Goal: Task Accomplishment & Management: Manage account settings

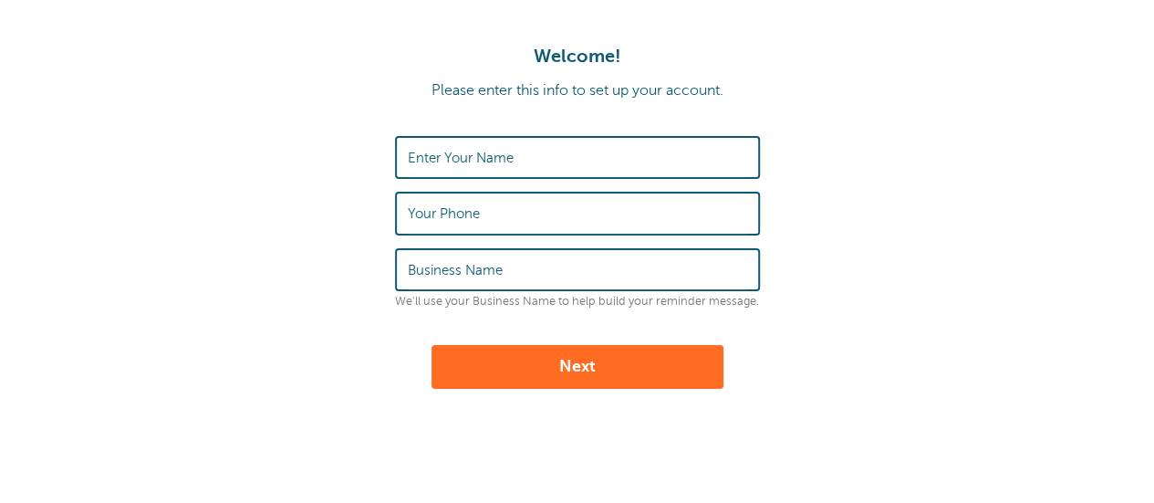
click at [571, 152] on input "Enter Your Name" at bounding box center [577, 157] width 339 height 39
type input "[PERSON_NAME]"
click at [531, 221] on input "Your Phone" at bounding box center [577, 212] width 339 height 39
type input "9024401500"
click at [496, 266] on label "Business Name" at bounding box center [455, 270] width 95 height 16
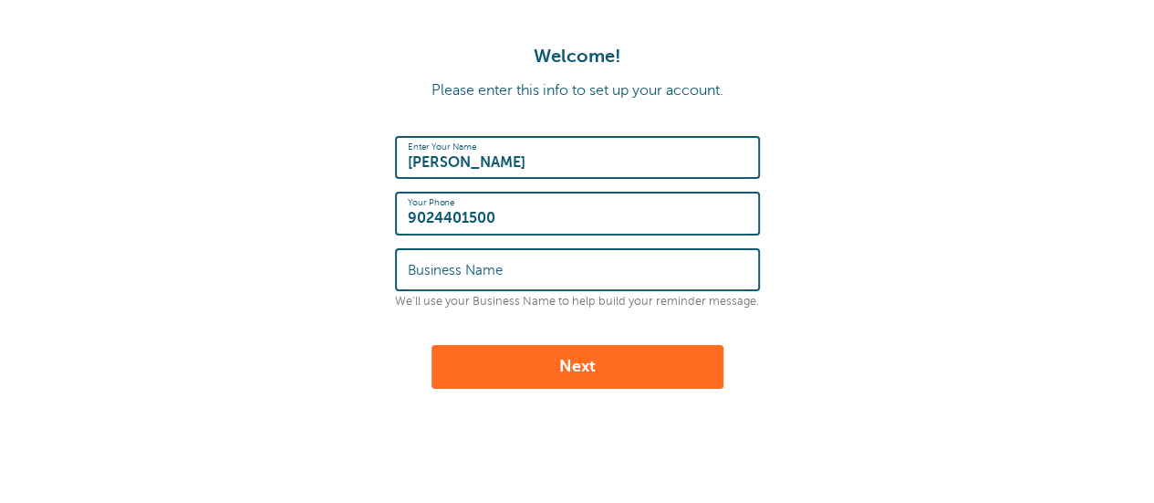
click at [496, 266] on input "Business Name" at bounding box center [577, 269] width 339 height 39
type input "[PERSON_NAME] Basement Waterproofing"
click at [604, 161] on input "[PERSON_NAME]" at bounding box center [577, 157] width 339 height 39
type input "[PERSON_NAME]"
click at [593, 367] on button "Next" at bounding box center [577, 367] width 292 height 44
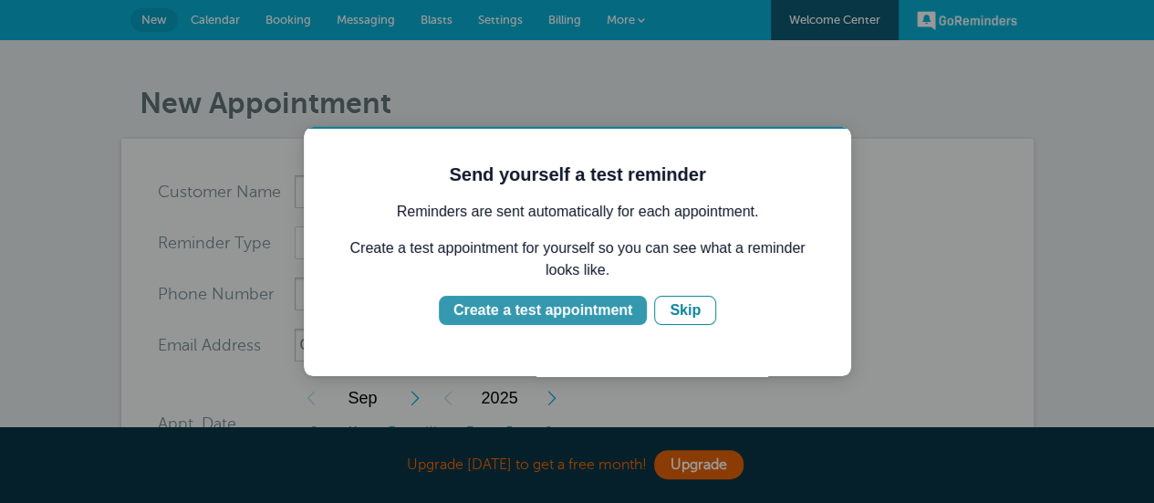
click at [587, 308] on div "Create a test appointment" at bounding box center [542, 310] width 179 height 22
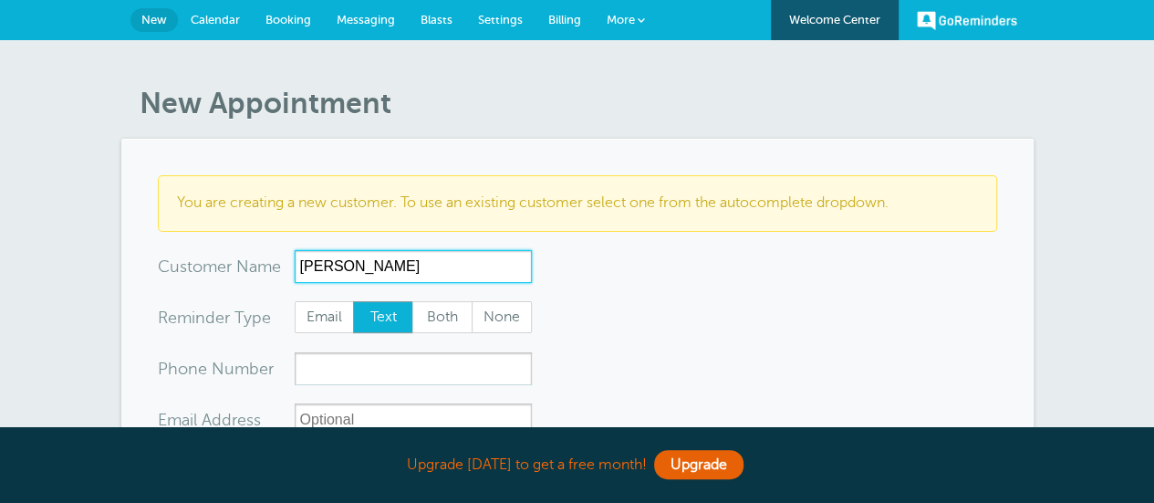
scroll to position [73, 0]
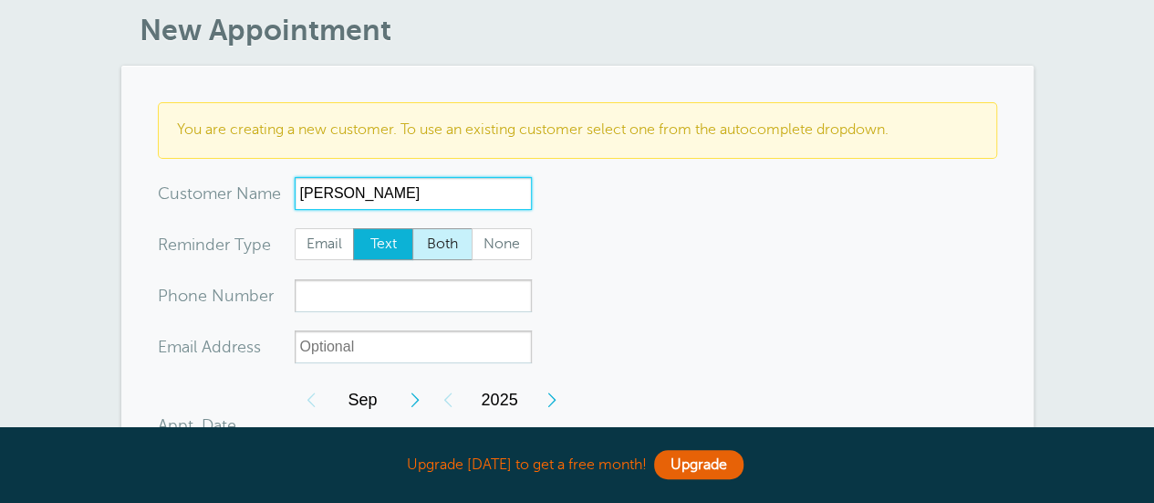
type input "Alex Godsoe"
click at [430, 244] on span "Both" at bounding box center [442, 244] width 58 height 31
click at [412, 228] on input "Both" at bounding box center [411, 227] width 1 height 1
radio input "true"
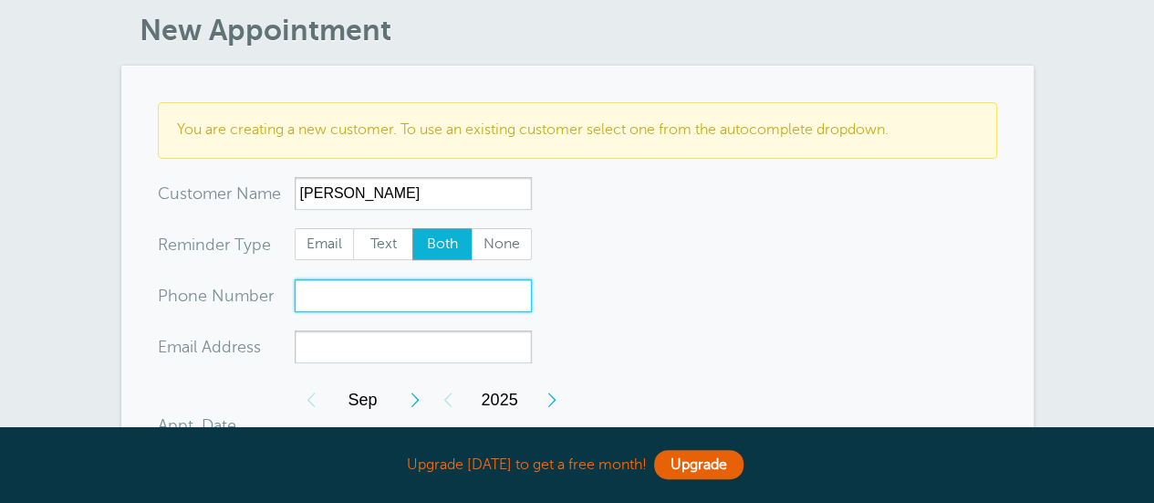
click at [403, 301] on input "xxx-no-autofill" at bounding box center [413, 295] width 237 height 33
type input "9024030766"
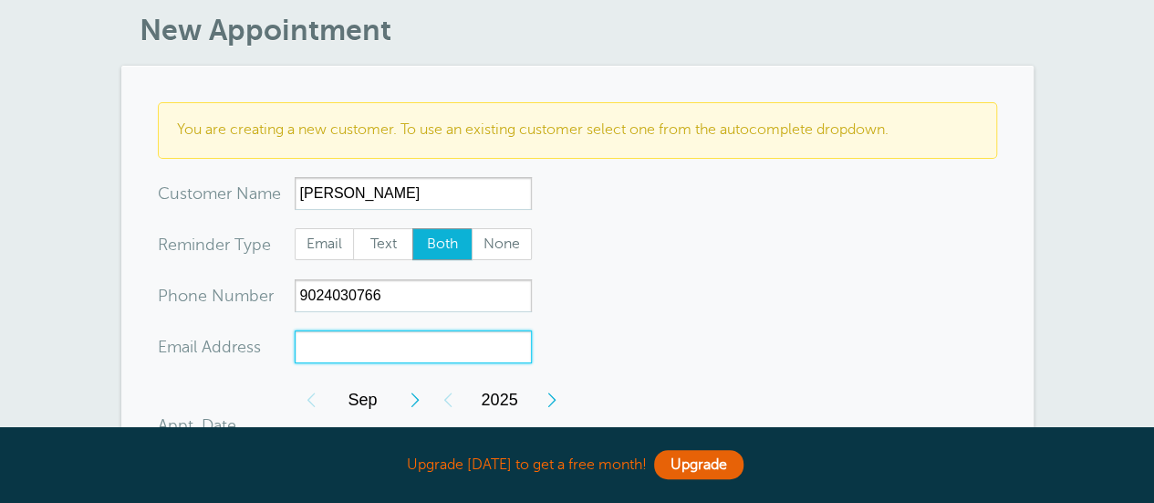
click at [379, 344] on input "xx-no-autofill" at bounding box center [413, 346] width 237 height 33
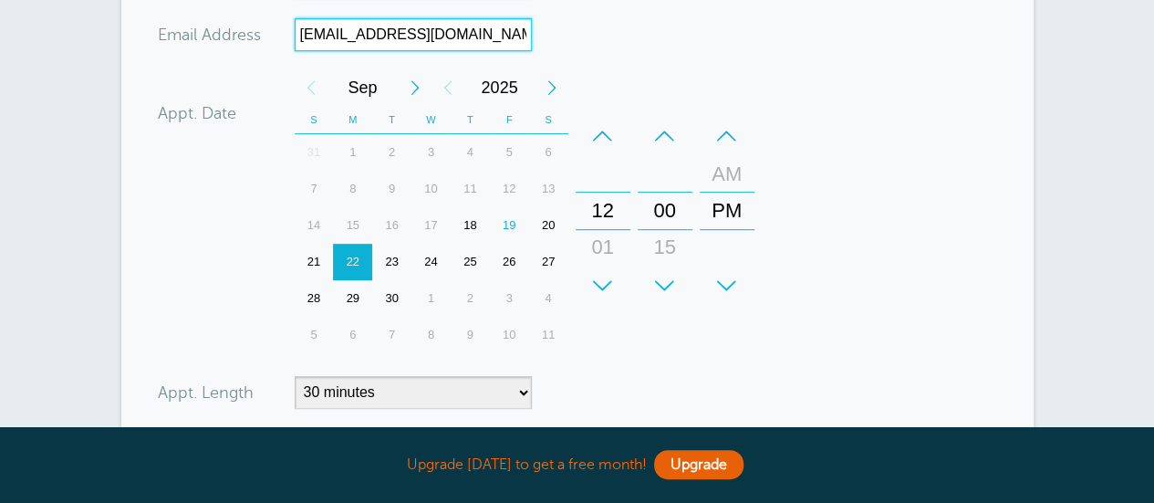
scroll to position [386, 0]
click at [394, 253] on div "23" at bounding box center [391, 261] width 39 height 36
click at [607, 278] on div "+" at bounding box center [603, 284] width 55 height 36
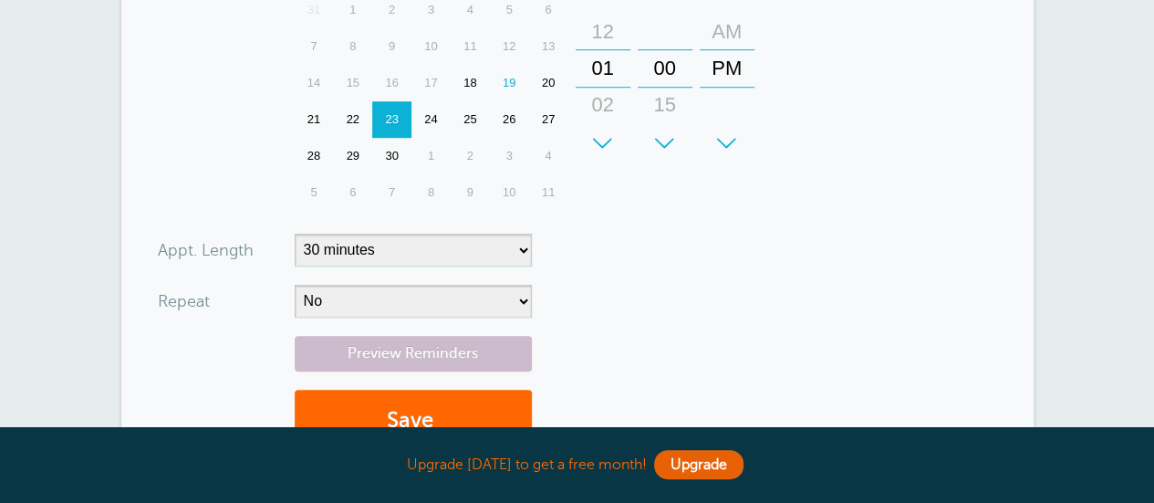
scroll to position [537, 0]
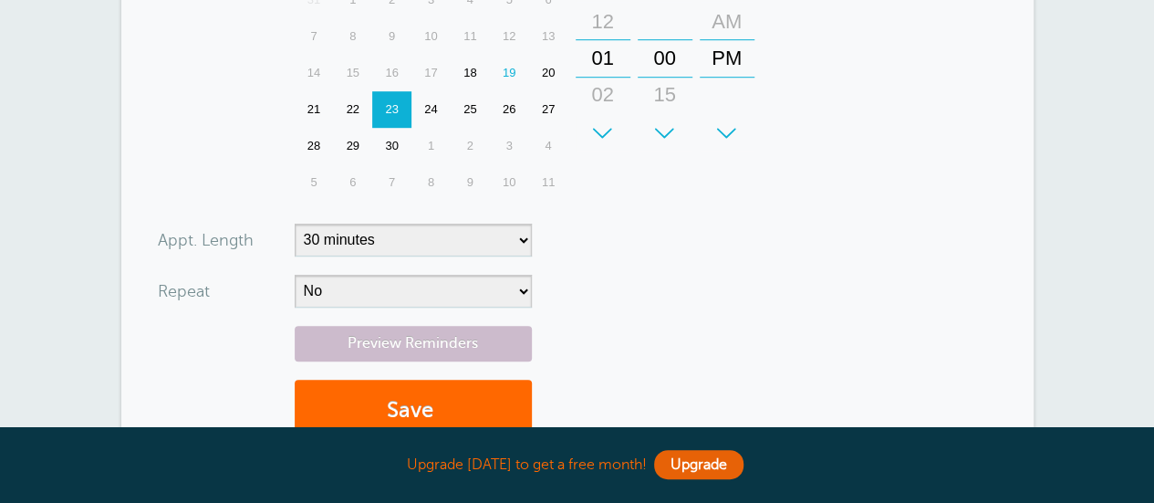
type input "agodsoe15@gmail.com"
click at [521, 234] on select "5 minutes 10 minutes 15 minutes 20 minutes 25 minutes 30 minutes 35 minutes 40 …" at bounding box center [413, 239] width 237 height 33
select select "15"
click at [295, 223] on select "5 minutes 10 minutes 15 minutes 20 minutes 25 minutes 30 minutes 35 minutes 40 …" at bounding box center [413, 239] width 237 height 33
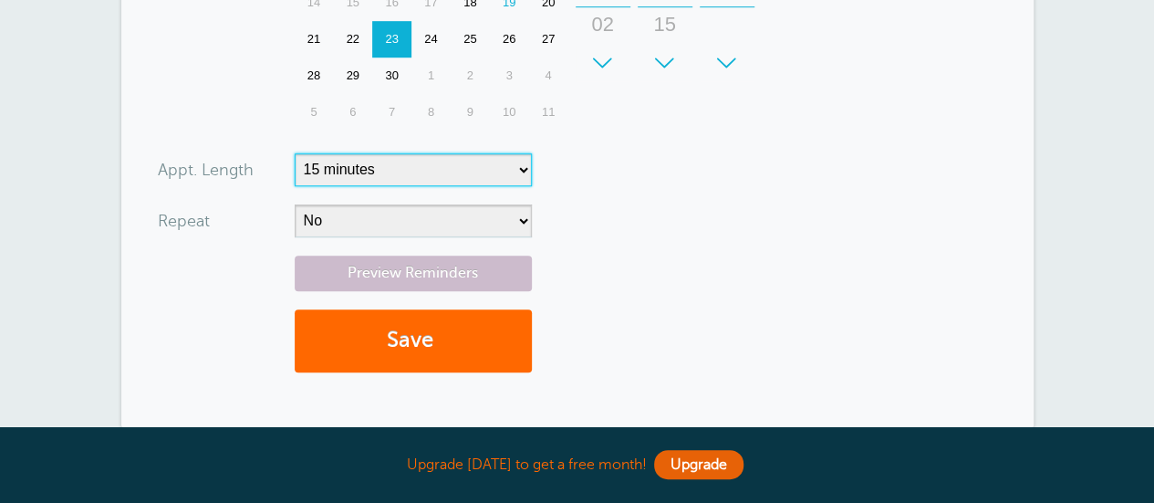
scroll to position [613, 0]
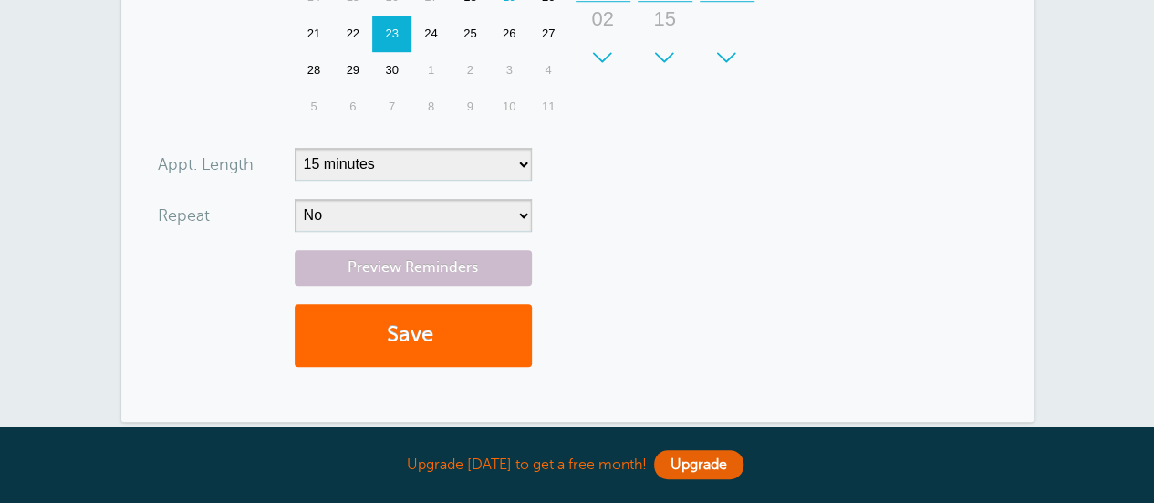
click at [545, 315] on div "Preview Reminders Save" at bounding box center [577, 317] width 839 height 135
click at [427, 267] on link "Preview Reminders" at bounding box center [413, 268] width 237 height 36
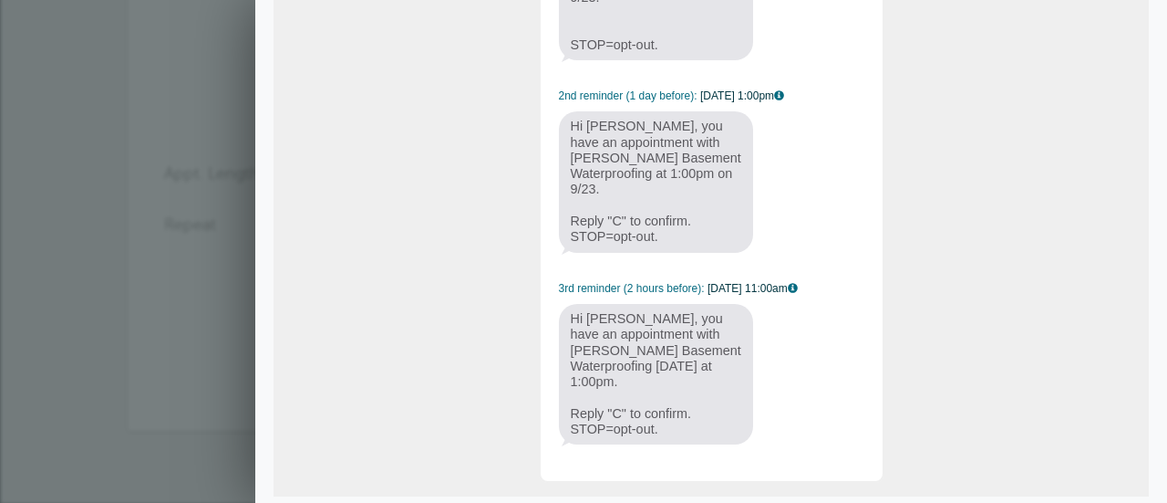
scroll to position [0, 0]
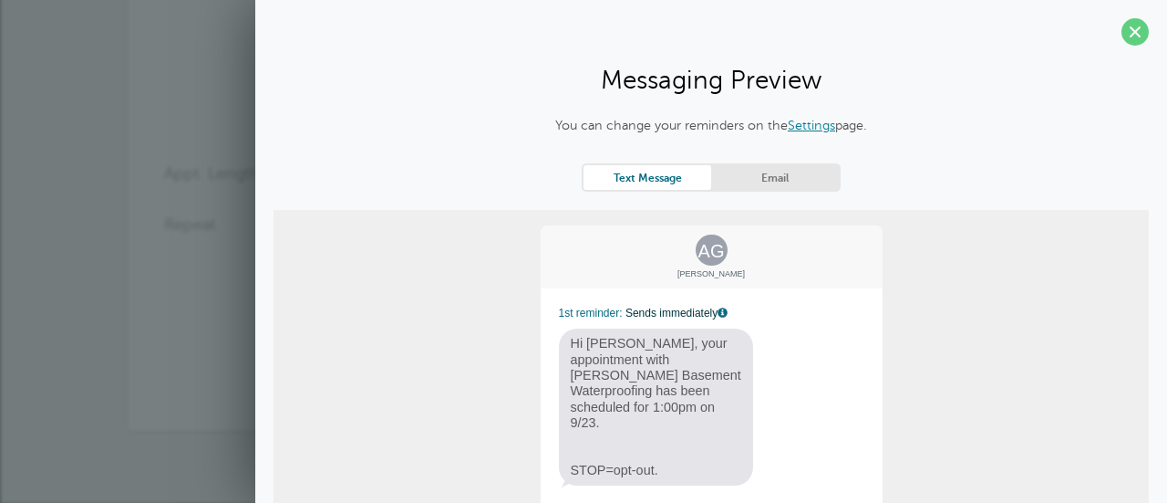
click at [742, 175] on link "Email" at bounding box center [775, 177] width 128 height 25
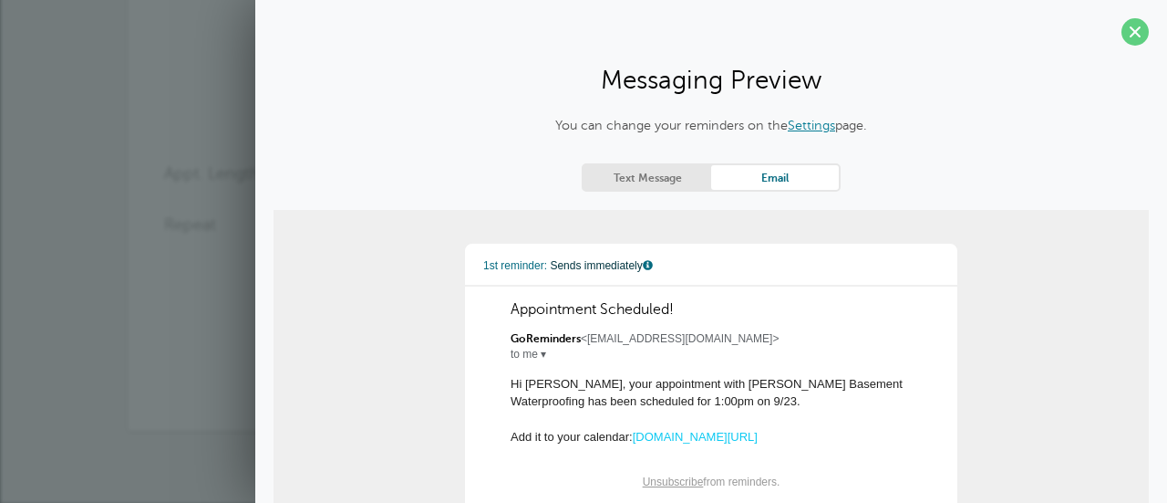
click at [680, 187] on link "Text Message" at bounding box center [648, 177] width 128 height 25
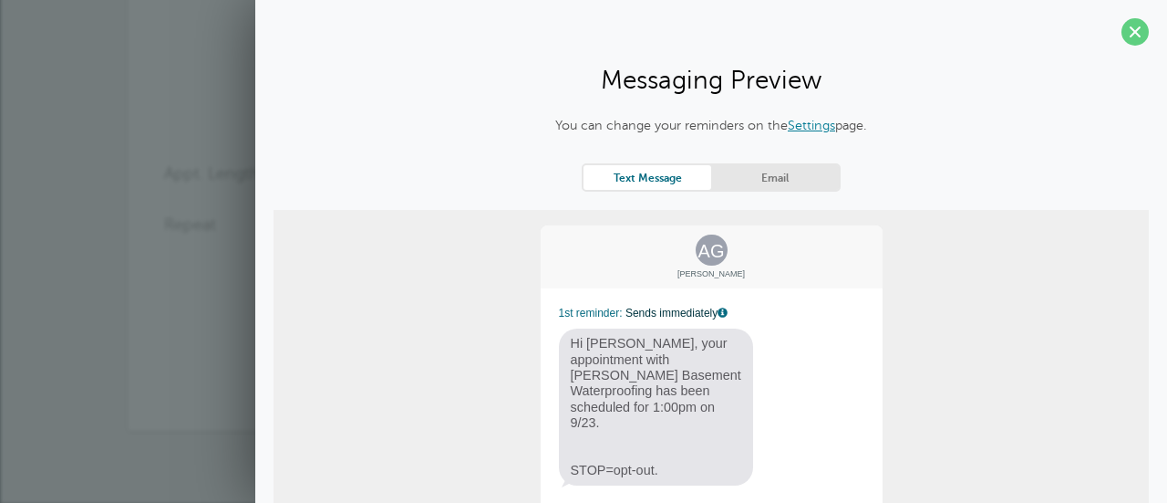
click at [779, 175] on link "Email" at bounding box center [775, 177] width 128 height 25
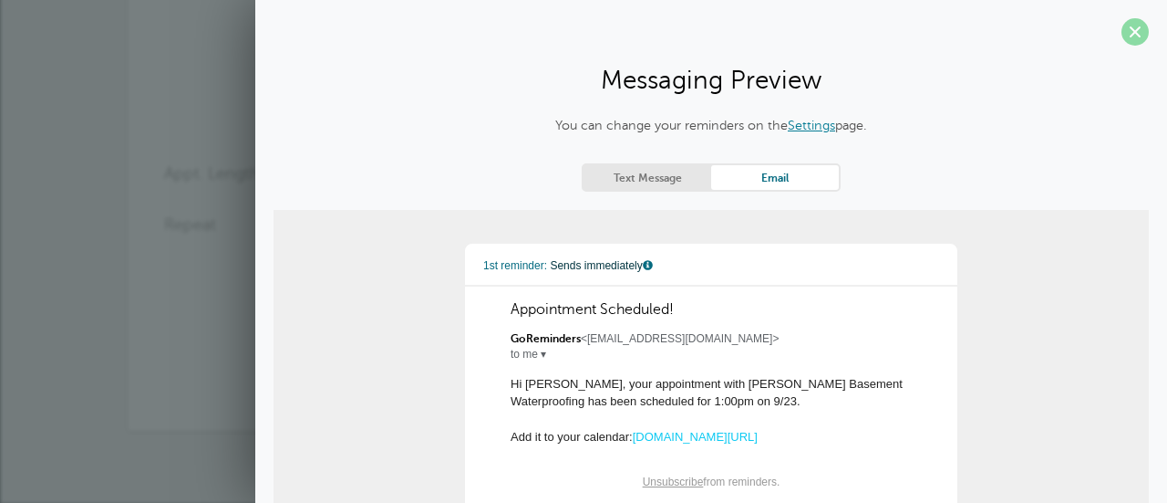
click at [1122, 29] on span at bounding box center [1135, 31] width 27 height 27
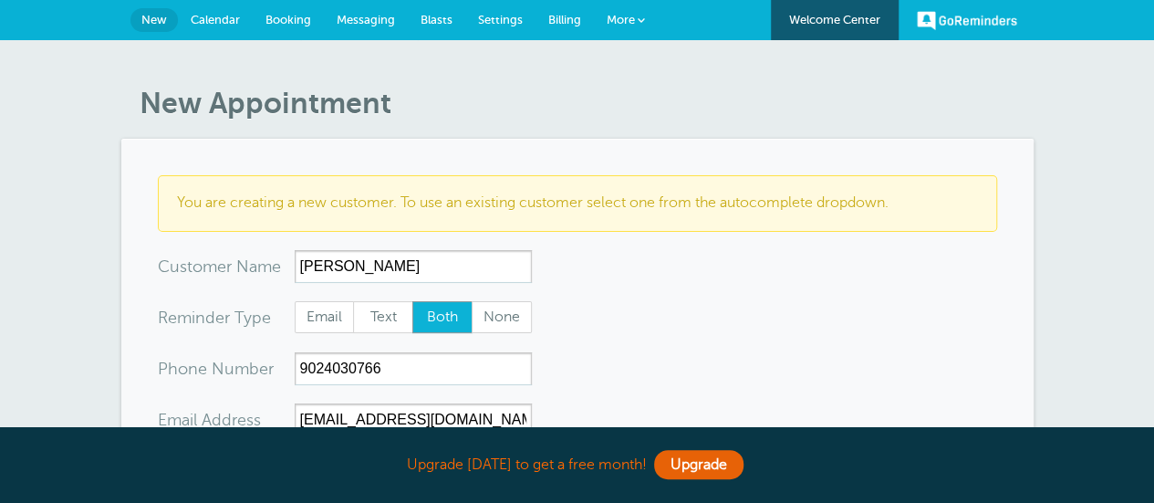
click at [204, 16] on span "Calendar" at bounding box center [215, 20] width 49 height 14
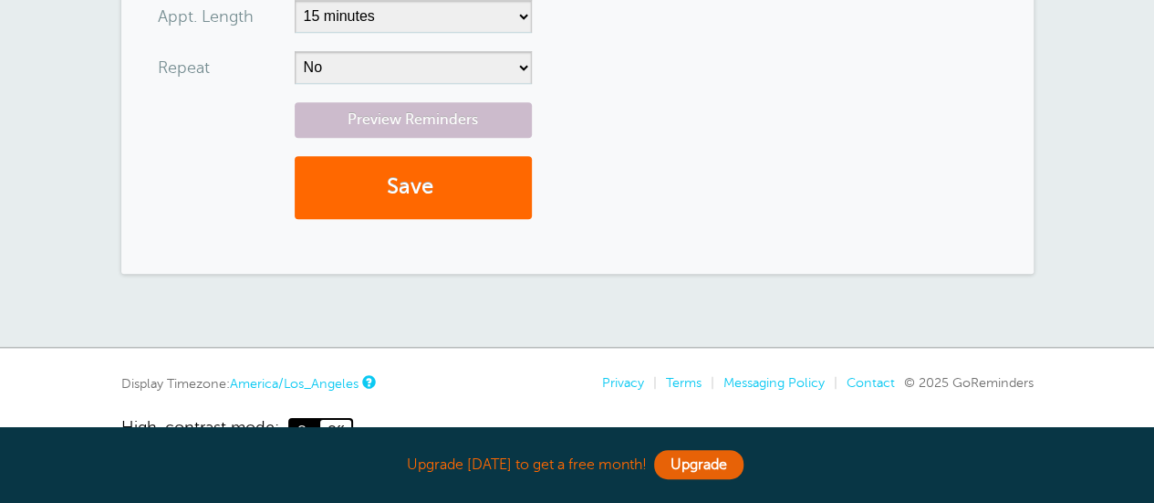
scroll to position [808, 0]
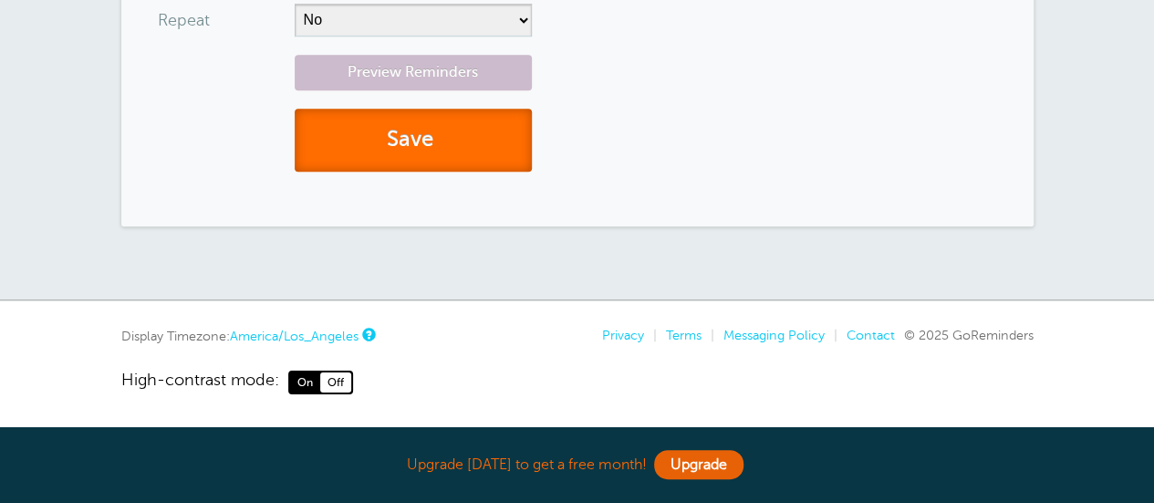
click at [451, 143] on button "Save" at bounding box center [413, 140] width 237 height 63
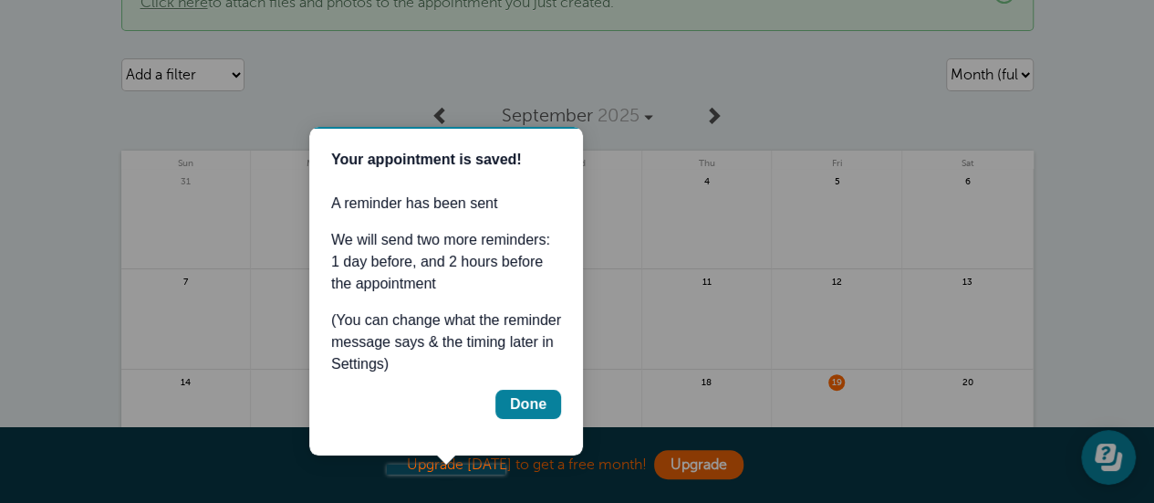
scroll to position [117, 0]
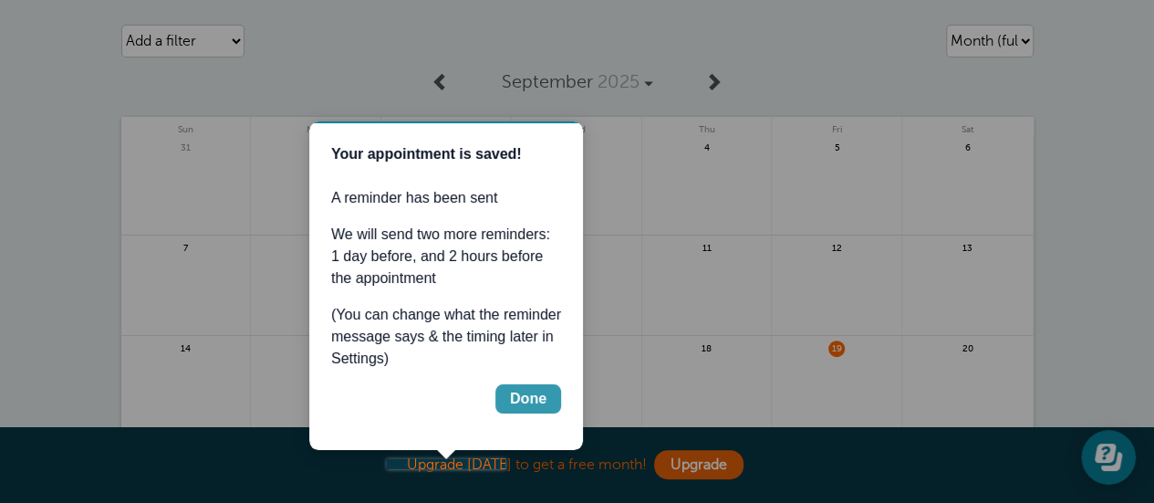
click at [525, 397] on div "Done" at bounding box center [528, 399] width 36 height 22
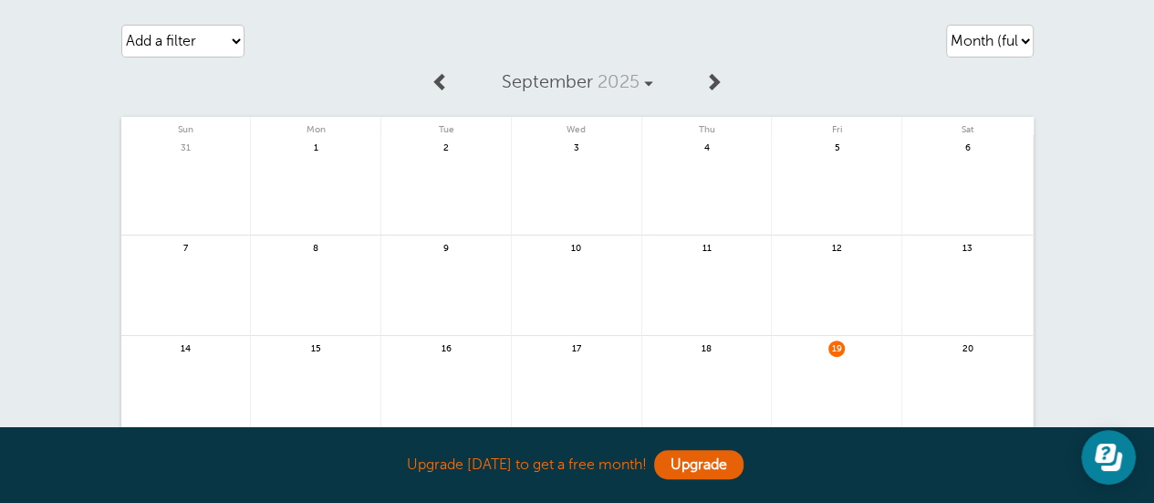
scroll to position [0, 0]
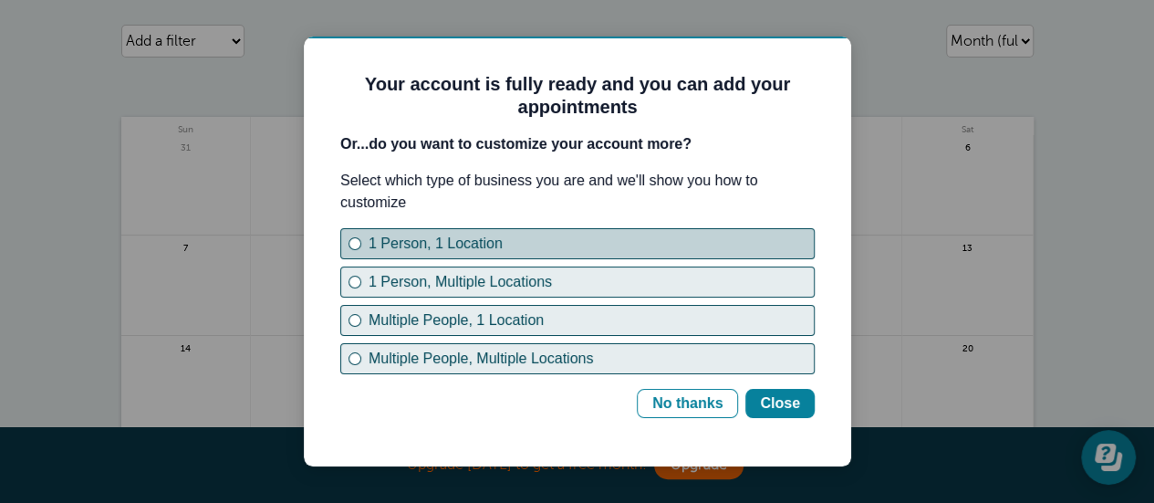
click at [523, 241] on div "1 Person, 1 Location" at bounding box center [590, 244] width 445 height 22
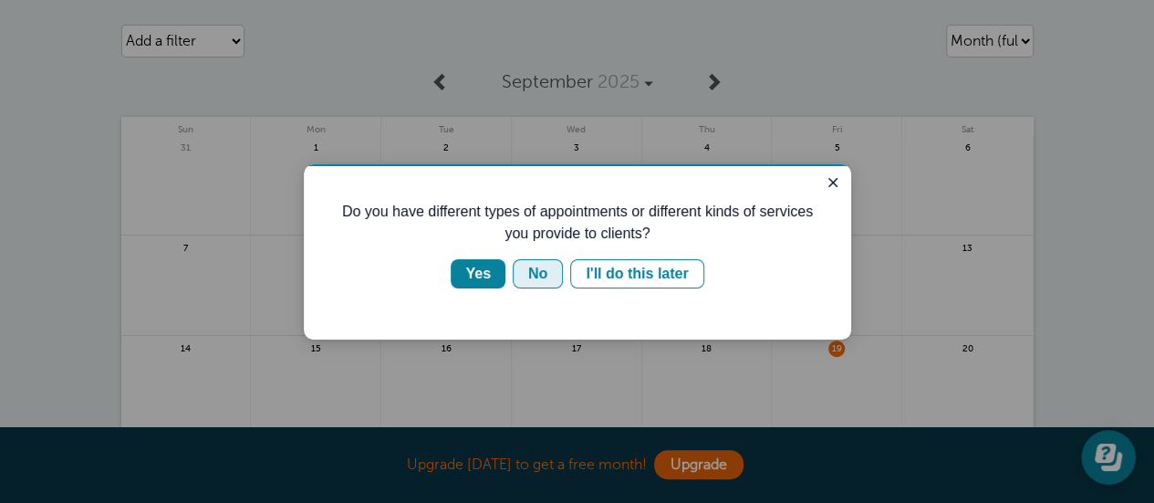
click at [545, 273] on div "No" at bounding box center [537, 274] width 19 height 22
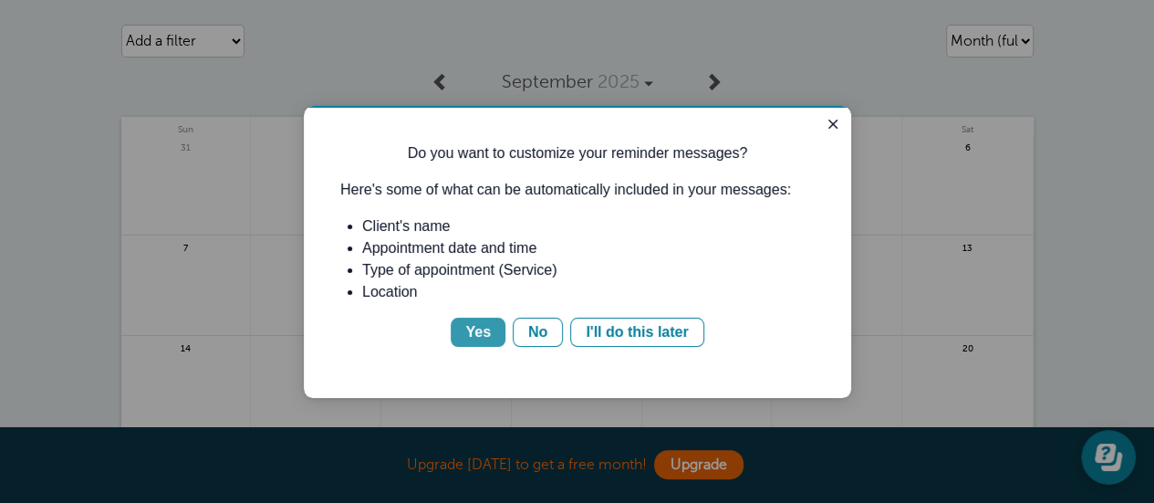
click at [487, 335] on div "Yes" at bounding box center [478, 332] width 26 height 22
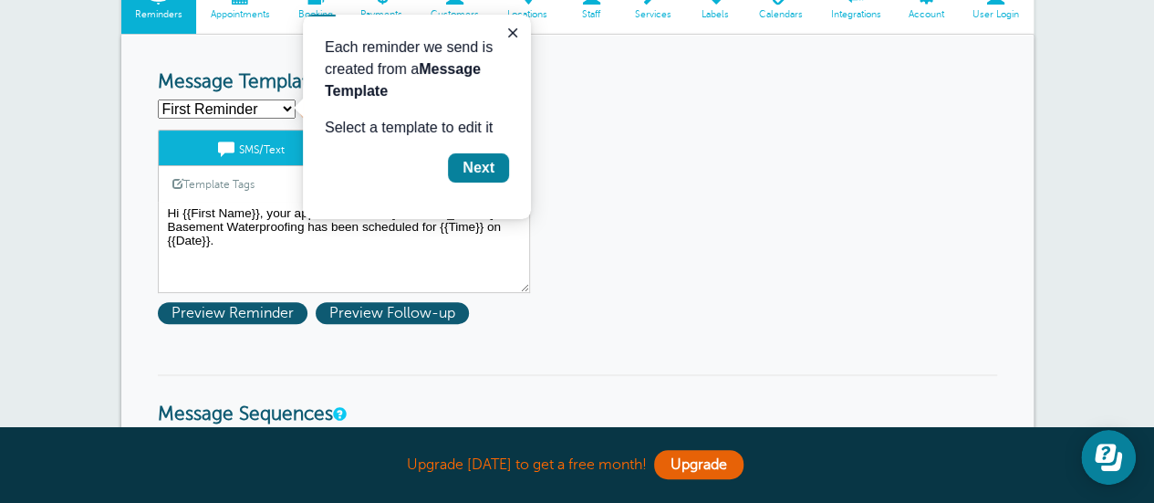
scroll to position [165, 0]
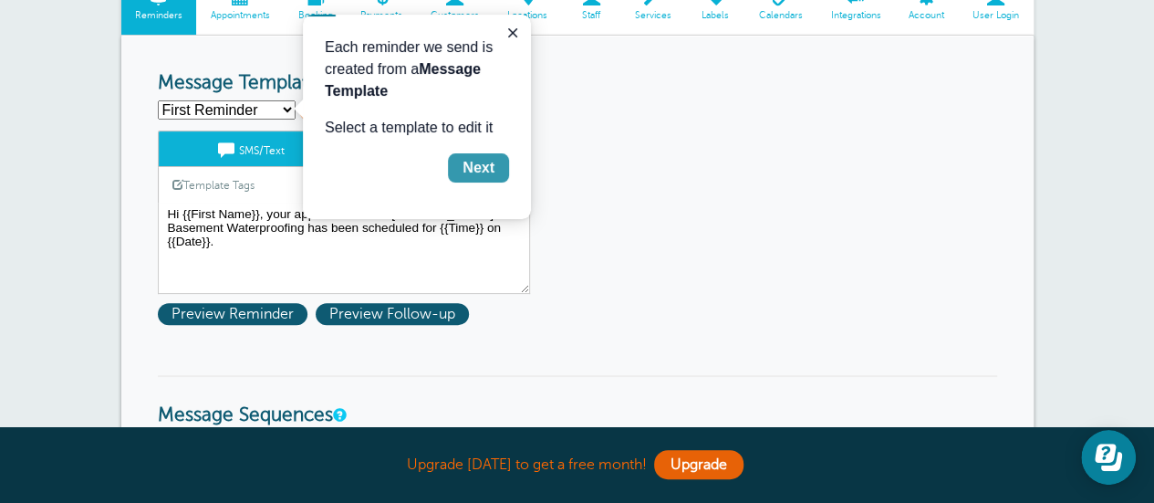
click at [470, 159] on div "Next" at bounding box center [478, 168] width 32 height 22
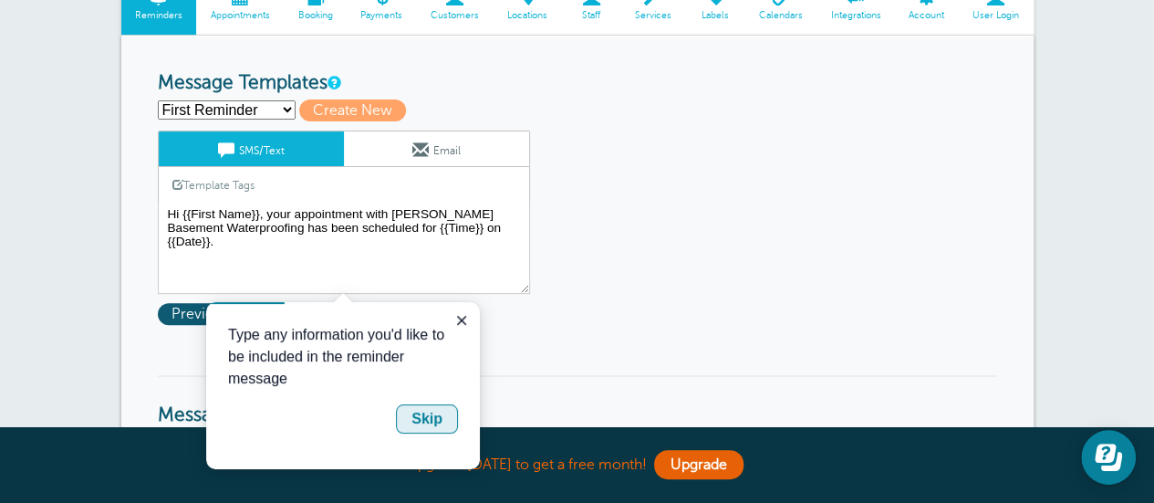
click at [432, 420] on div "Skip" at bounding box center [426, 419] width 31 height 22
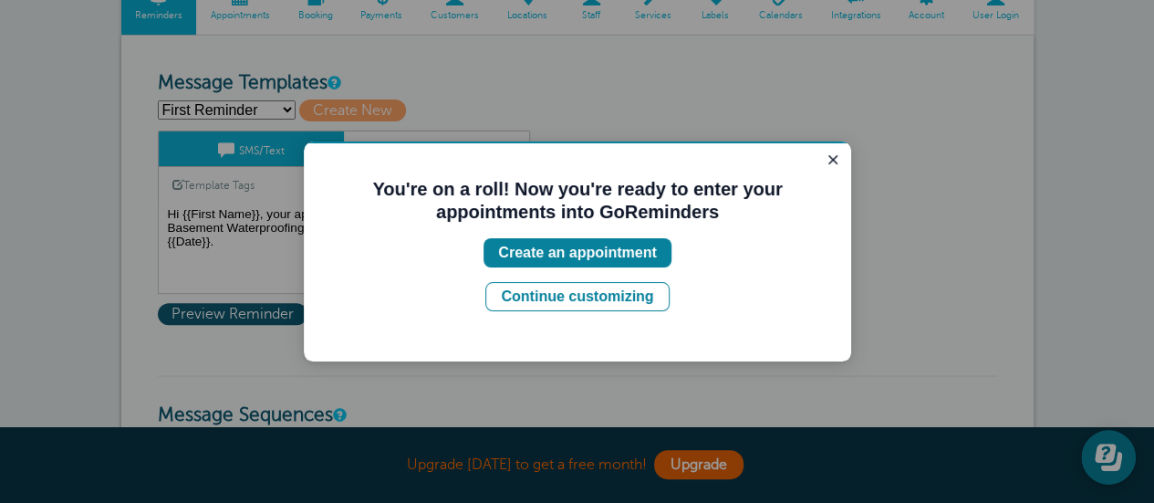
click at [432, 420] on div at bounding box center [577, 251] width 1154 height 503
click at [565, 298] on div "Continue customizing" at bounding box center [577, 296] width 152 height 22
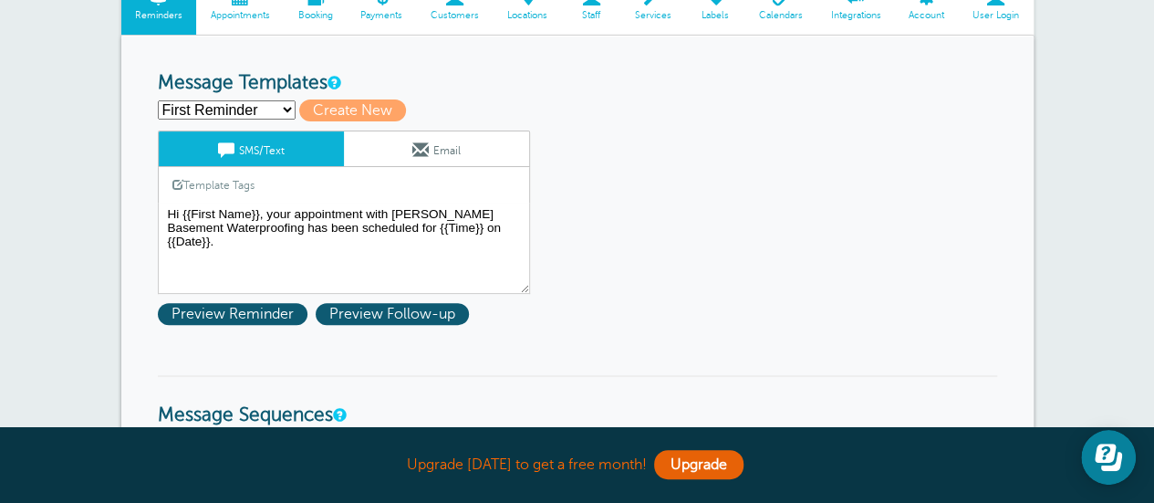
scroll to position [167, 0]
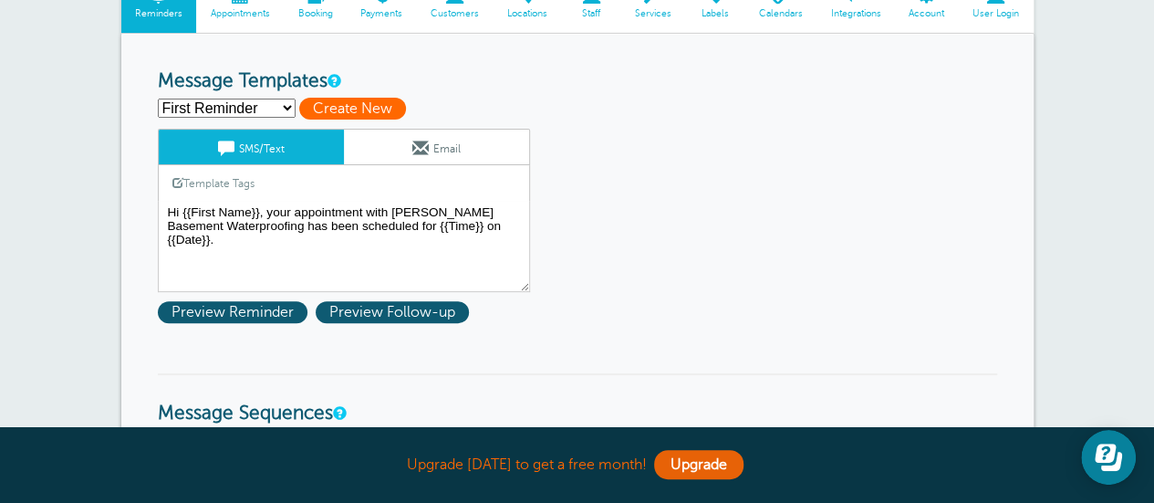
click at [377, 110] on span "Create New" at bounding box center [352, 109] width 107 height 22
select select
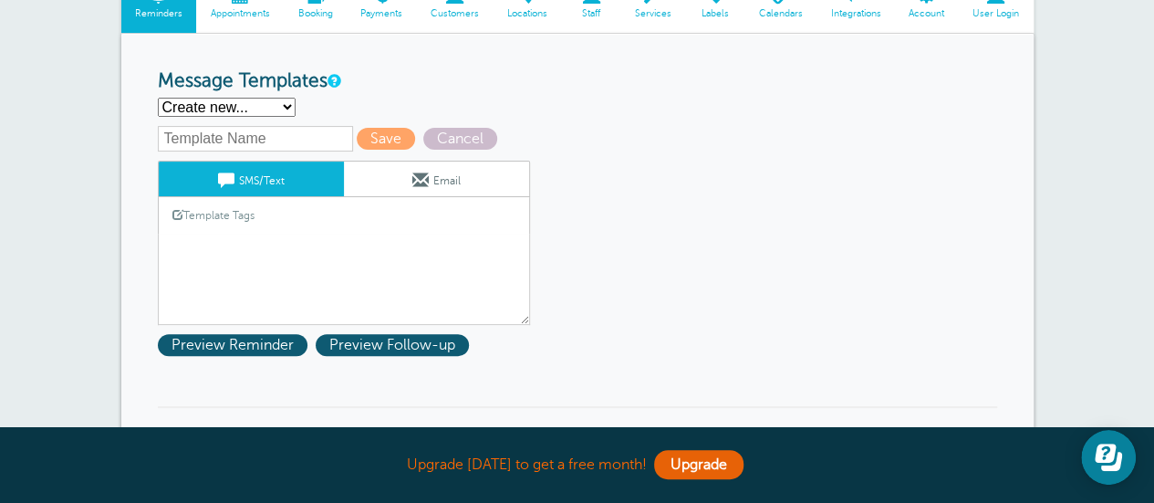
click at [275, 109] on select "First Reminder Second Reminder Third Reminder Create new..." at bounding box center [227, 107] width 138 height 19
select select "162088"
click at [158, 98] on select "First Reminder Second Reminder Third Reminder Create new..." at bounding box center [227, 107] width 138 height 19
type input "First Reminder"
type textarea "Hi {{First Name}}, your appointment with Kyles Basement Waterproofing has been …"
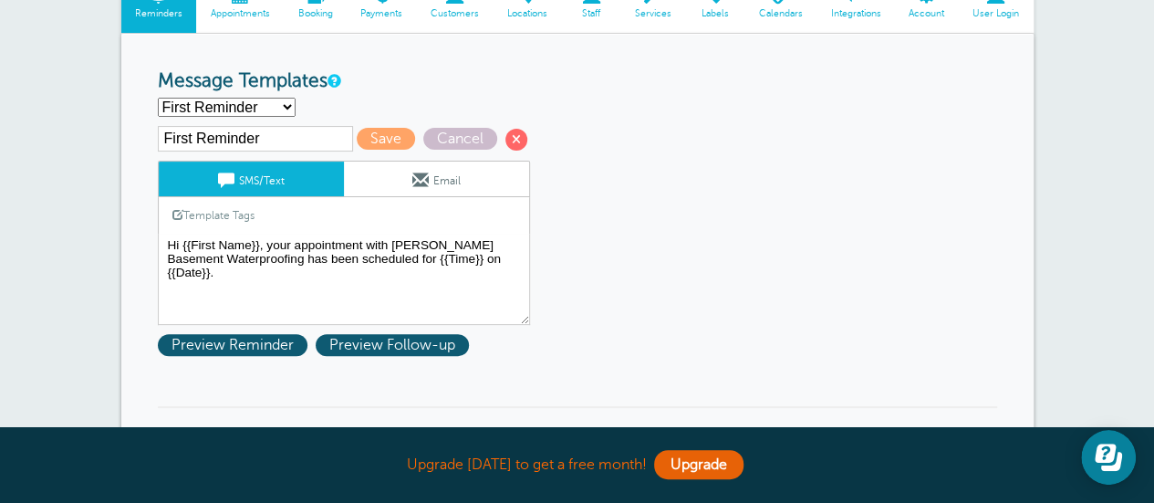
click at [466, 88] on h3 "Message Templates" at bounding box center [577, 81] width 839 height 23
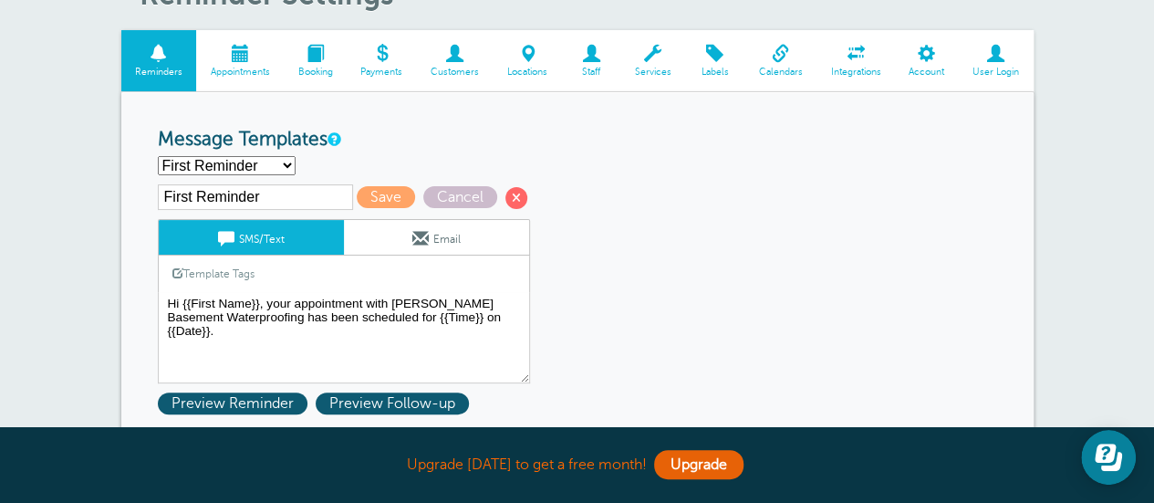
click at [247, 52] on span at bounding box center [240, 53] width 88 height 17
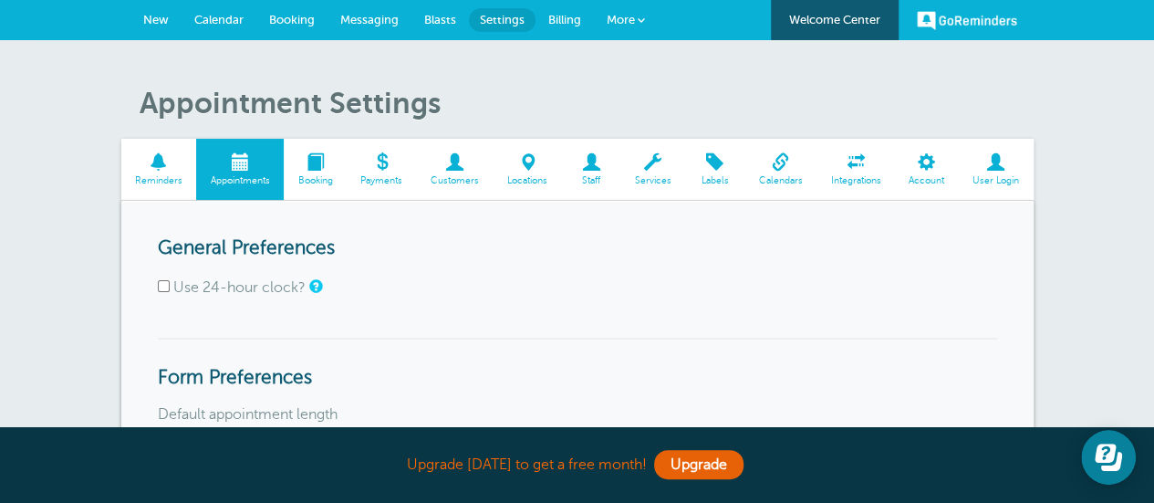
click at [148, 181] on span "Reminders" at bounding box center [158, 180] width 57 height 11
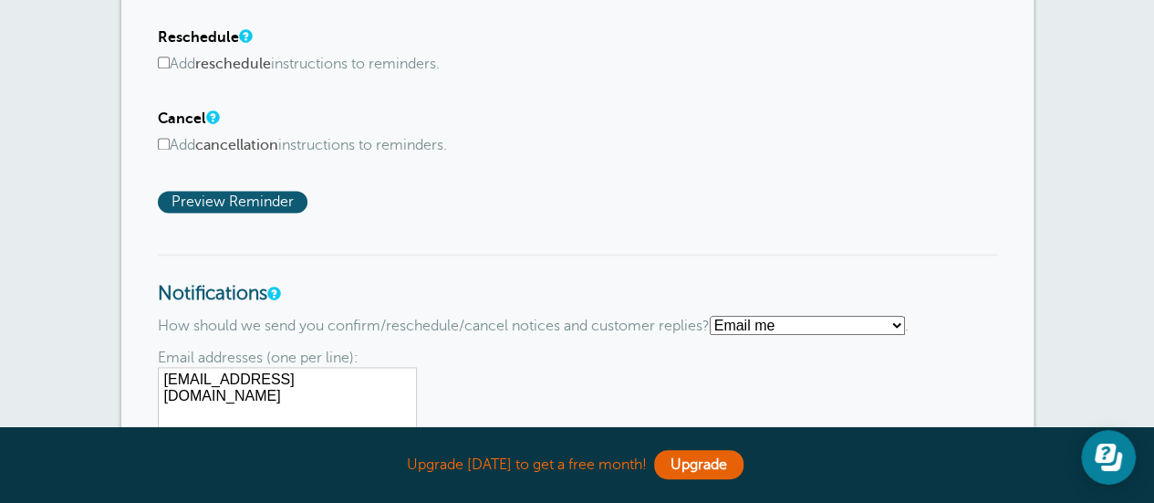
scroll to position [1188, 0]
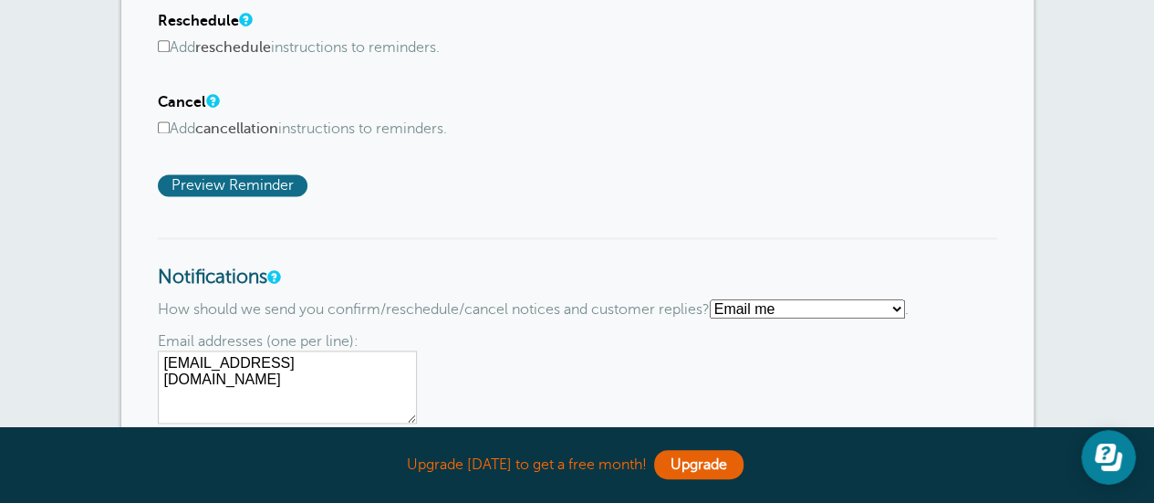
click at [266, 182] on span "Preview Reminder" at bounding box center [233, 185] width 150 height 22
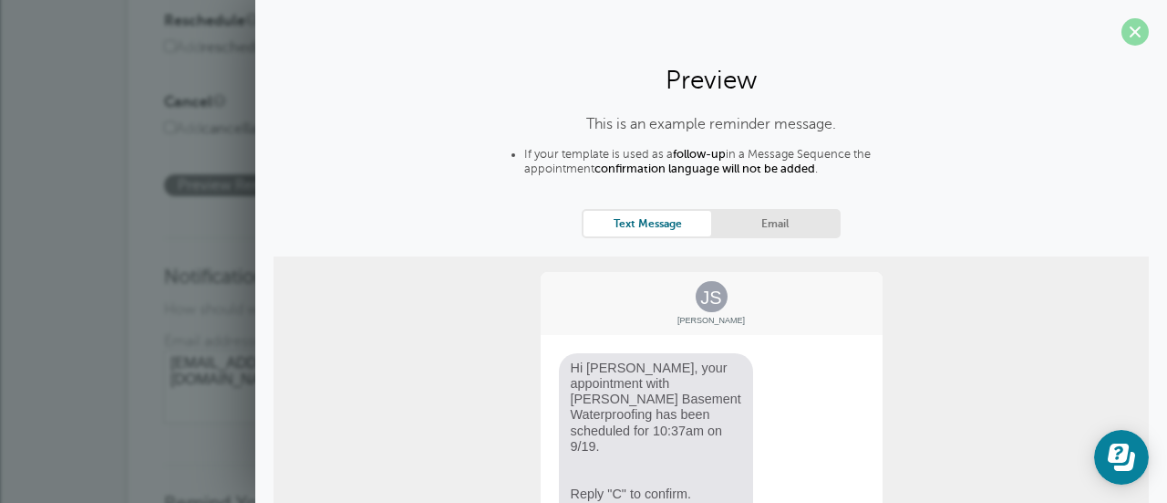
click at [1124, 40] on span at bounding box center [1135, 31] width 27 height 27
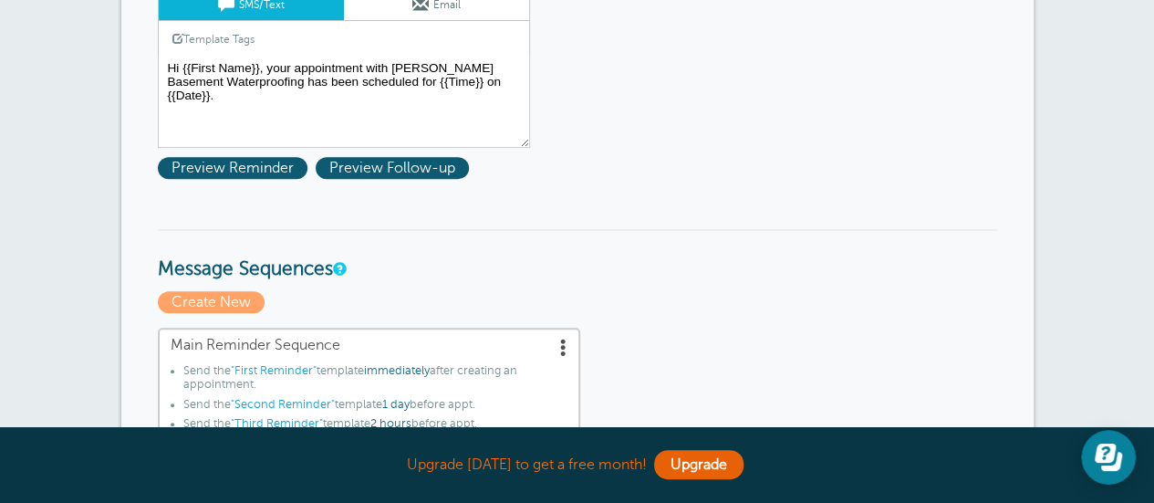
scroll to position [0, 0]
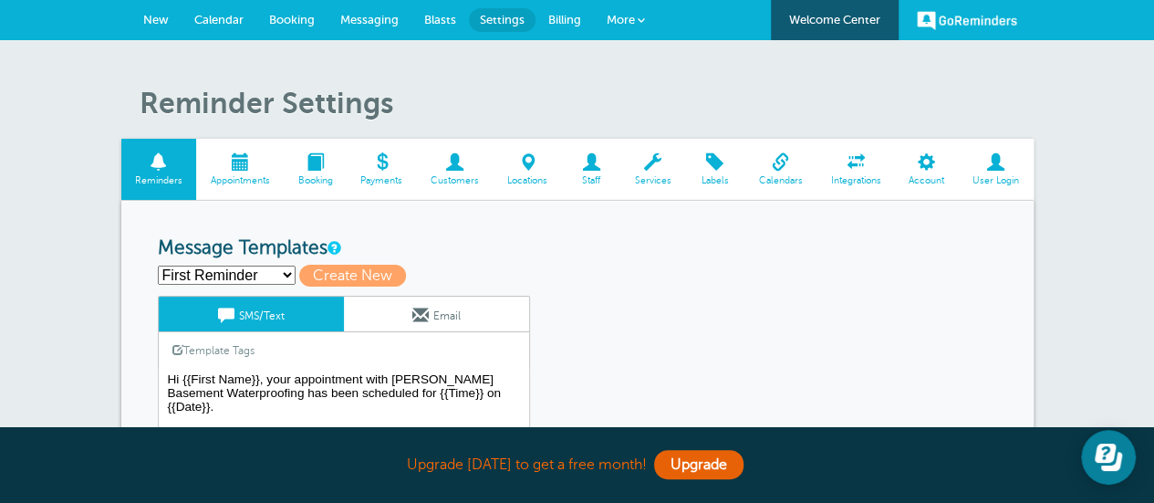
click at [254, 172] on link "Appointments" at bounding box center [240, 169] width 88 height 61
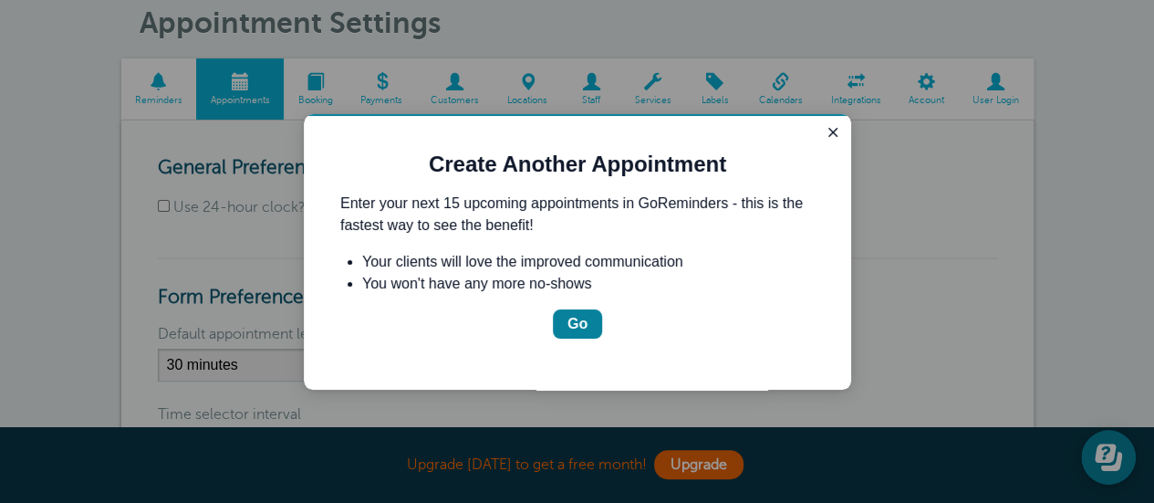
scroll to position [81, 0]
click at [576, 323] on div "Go" at bounding box center [577, 324] width 20 height 22
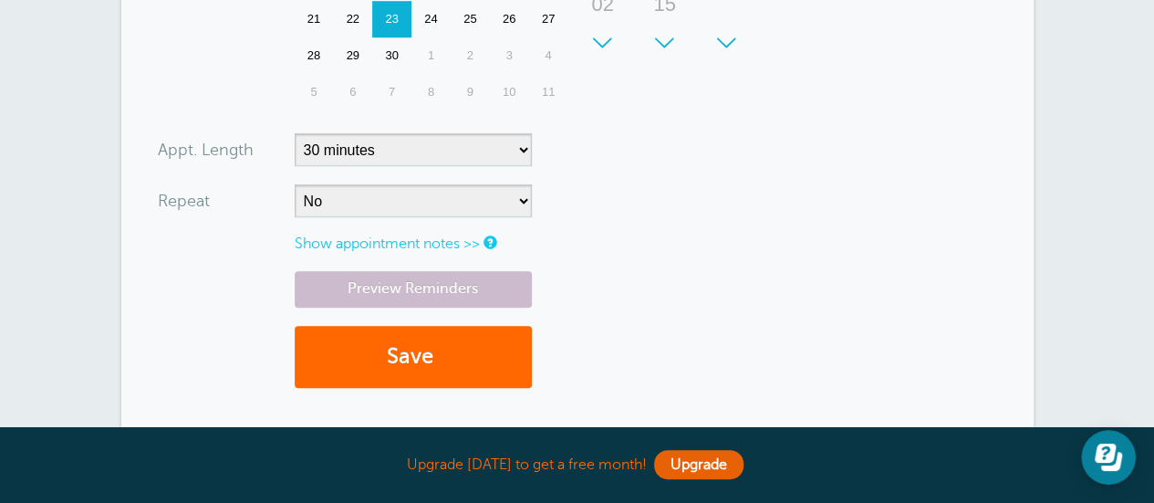
scroll to position [671, 0]
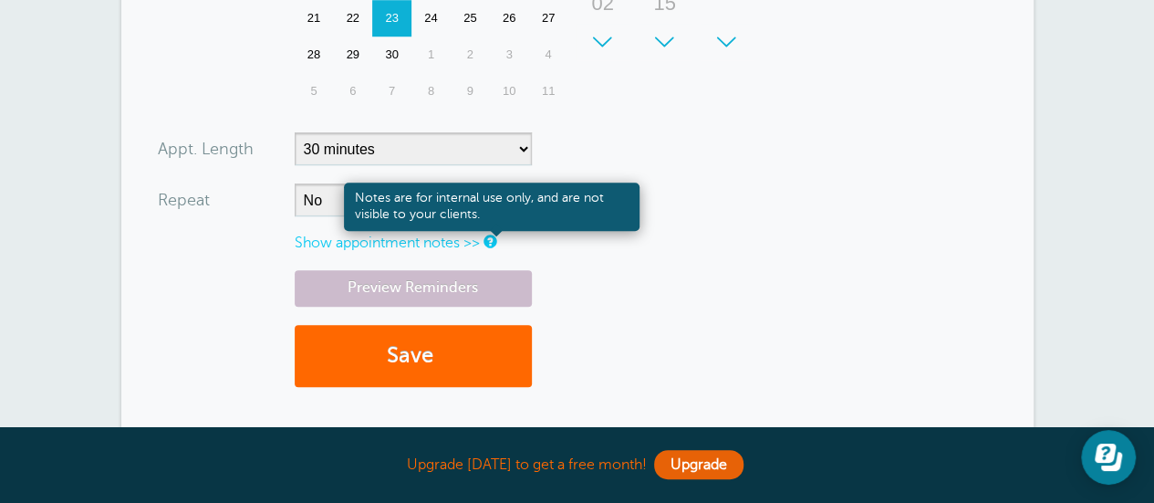
click at [493, 239] on link at bounding box center [488, 241] width 11 height 12
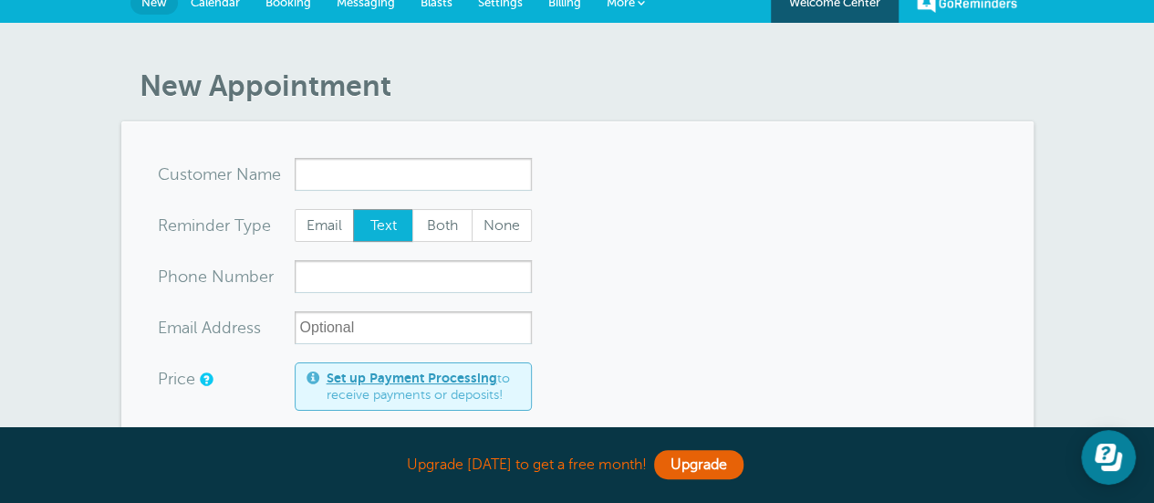
scroll to position [0, 0]
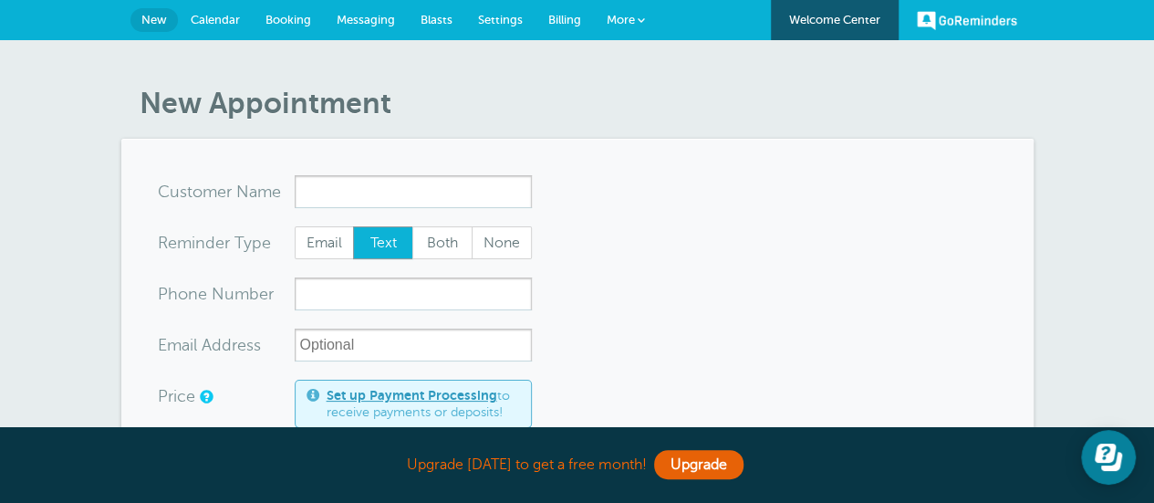
click at [210, 21] on span "Calendar" at bounding box center [215, 20] width 49 height 14
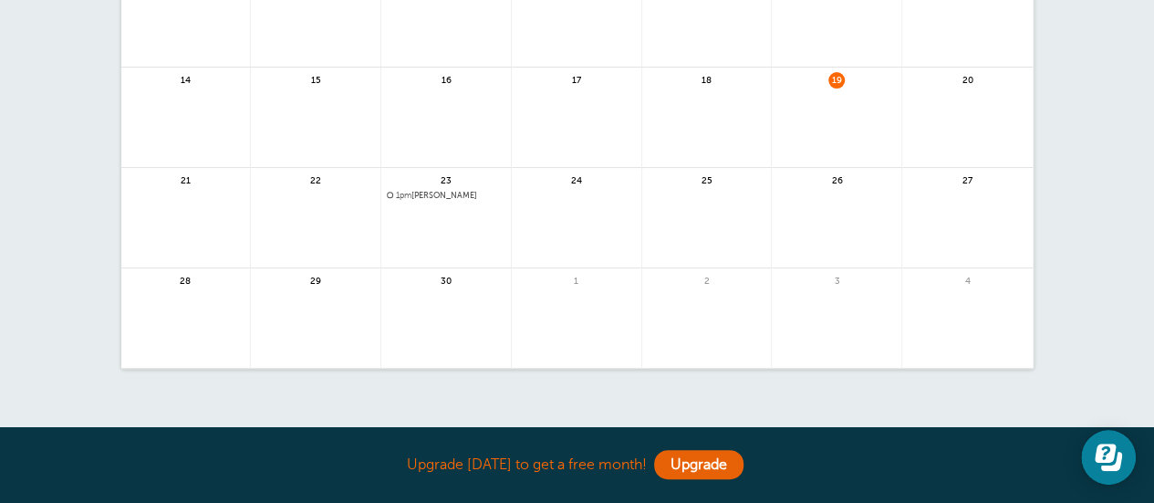
scroll to position [317, 0]
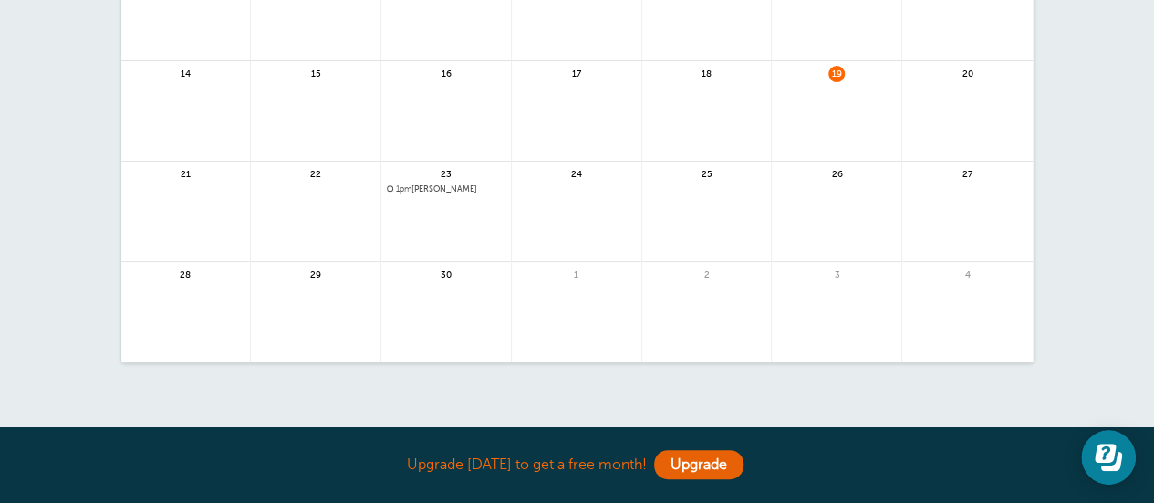
click at [408, 191] on span "1pm" at bounding box center [404, 188] width 16 height 9
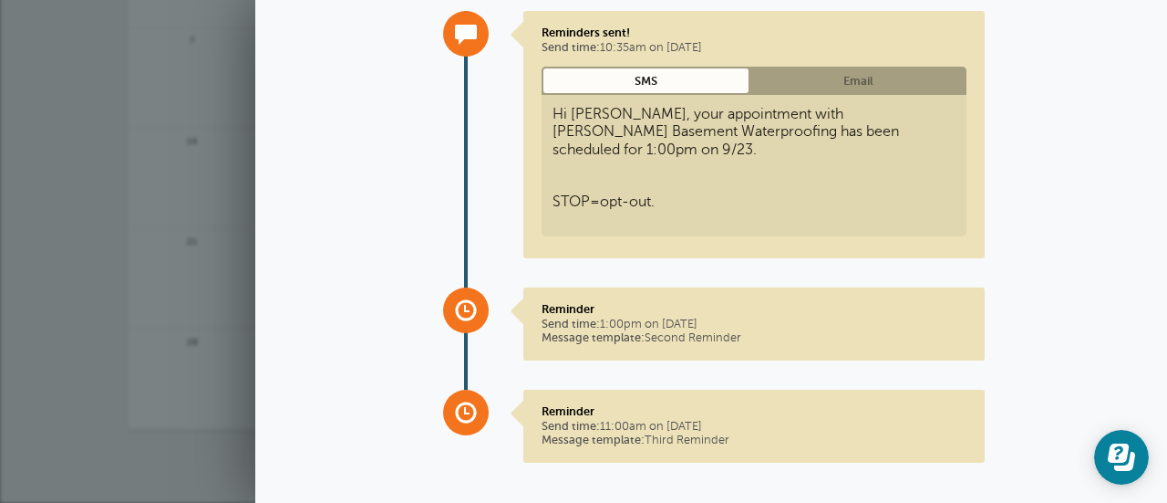
scroll to position [0, 0]
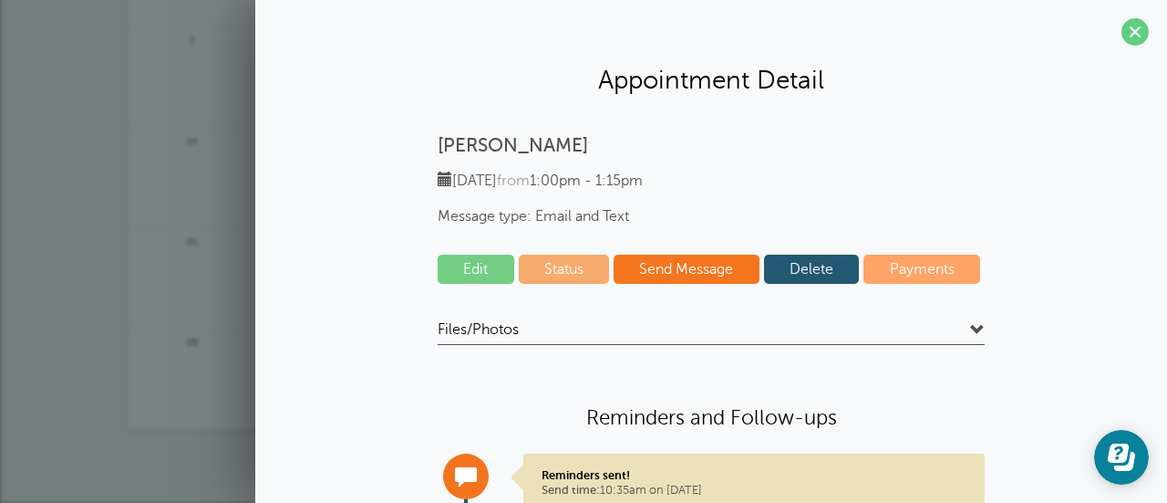
click at [472, 274] on link "Edit" at bounding box center [476, 268] width 77 height 29
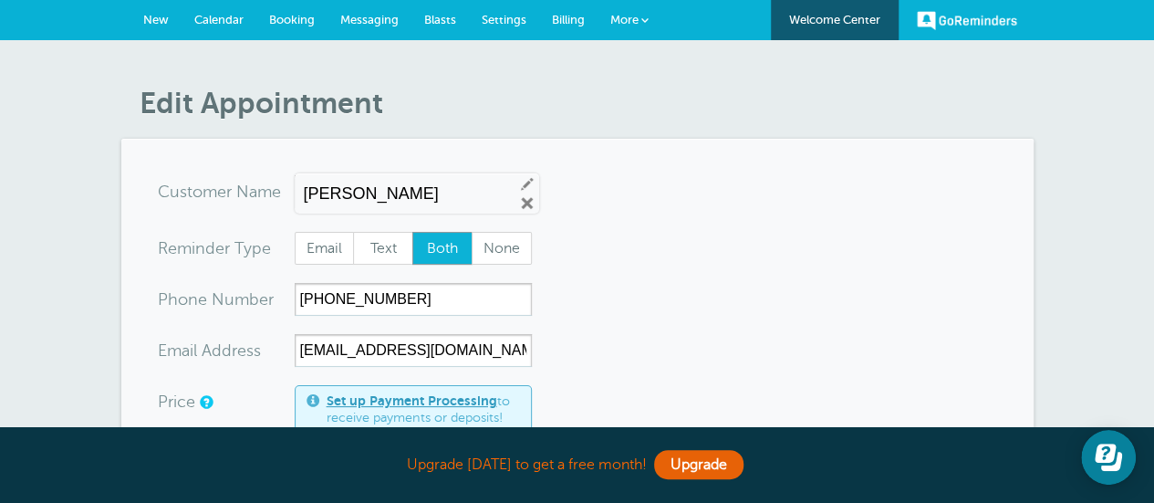
click at [285, 23] on span "Booking" at bounding box center [292, 20] width 46 height 14
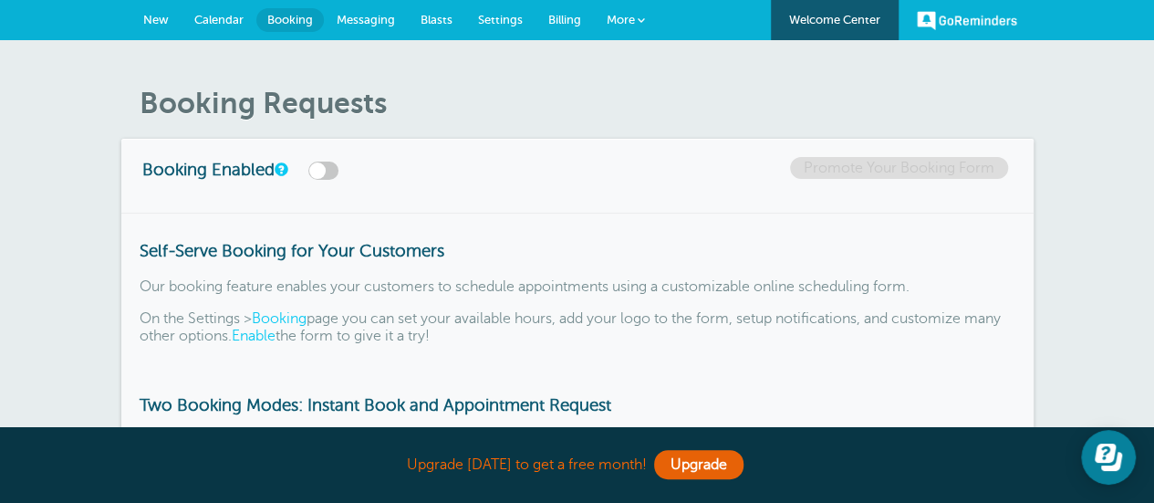
click at [332, 169] on label at bounding box center [323, 170] width 30 height 18
click at [0, 0] on input "checkbox" at bounding box center [0, 0] width 0 height 0
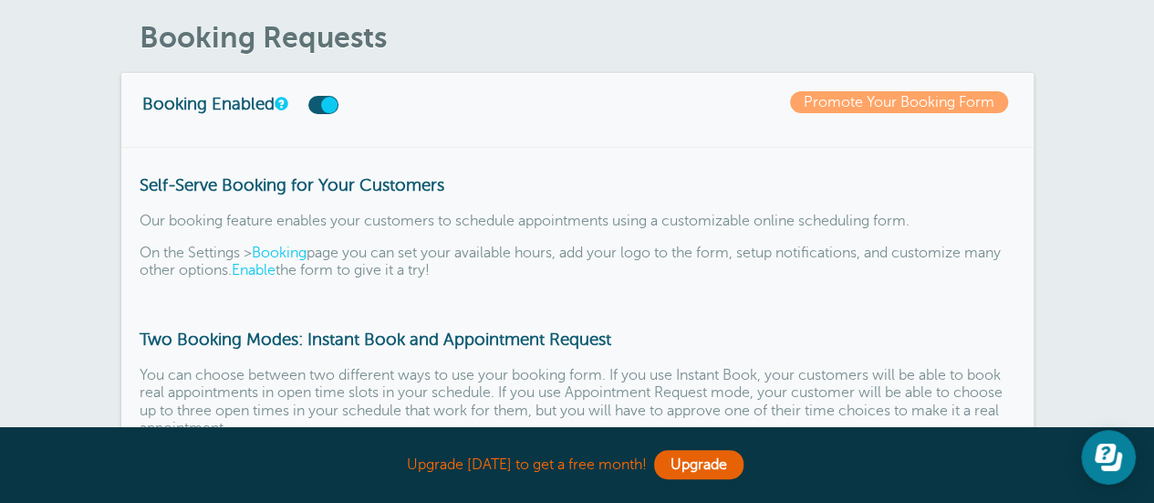
scroll to position [88, 0]
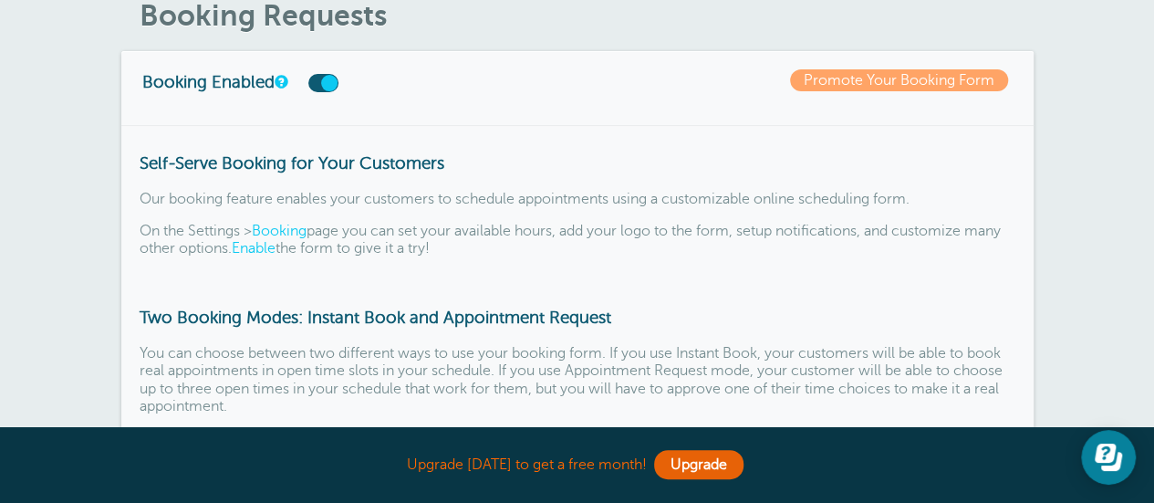
click at [335, 78] on label at bounding box center [323, 83] width 30 height 18
click at [0, 0] on input "checkbox" at bounding box center [0, 0] width 0 height 0
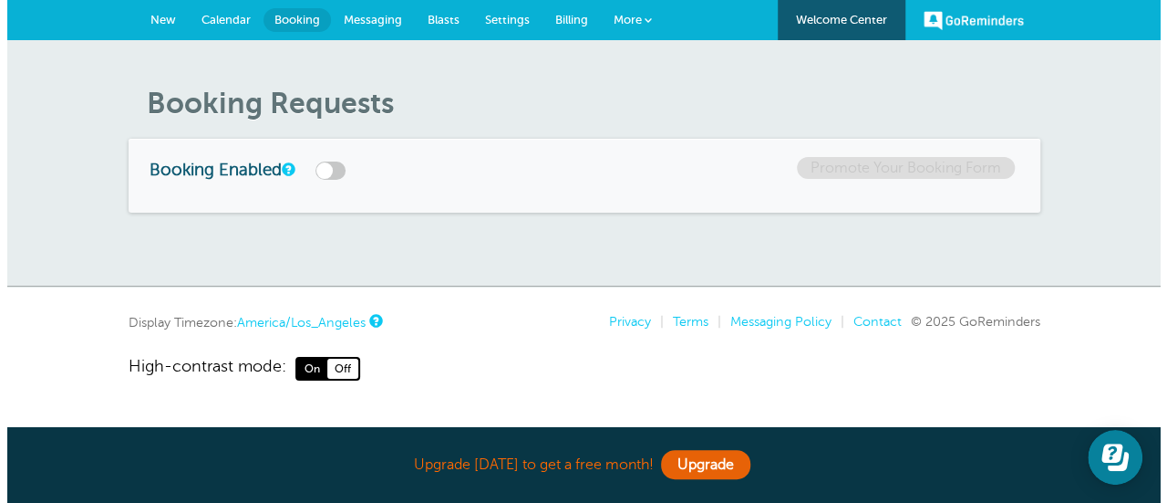
scroll to position [0, 0]
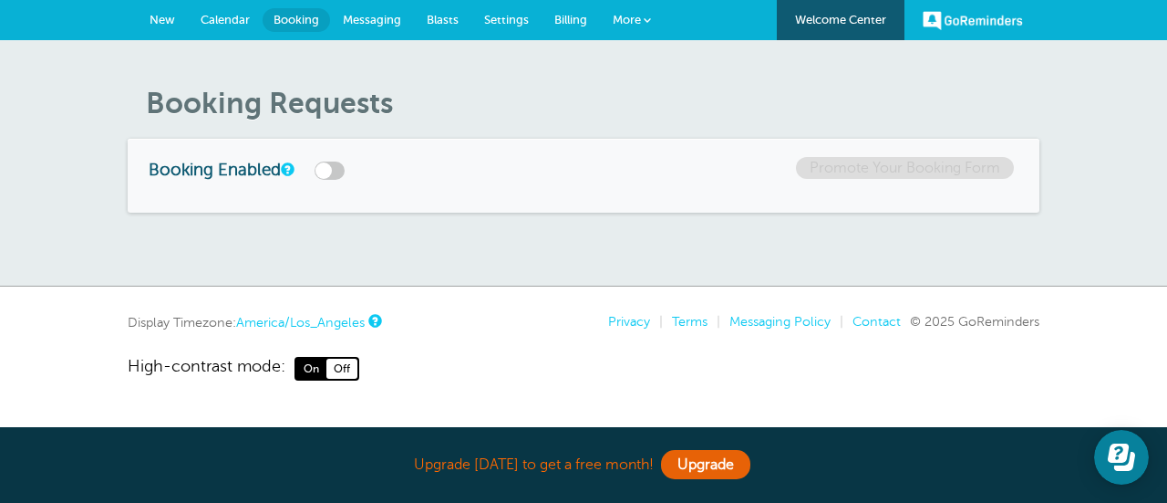
click at [373, 16] on span "Messaging" at bounding box center [372, 20] width 58 height 14
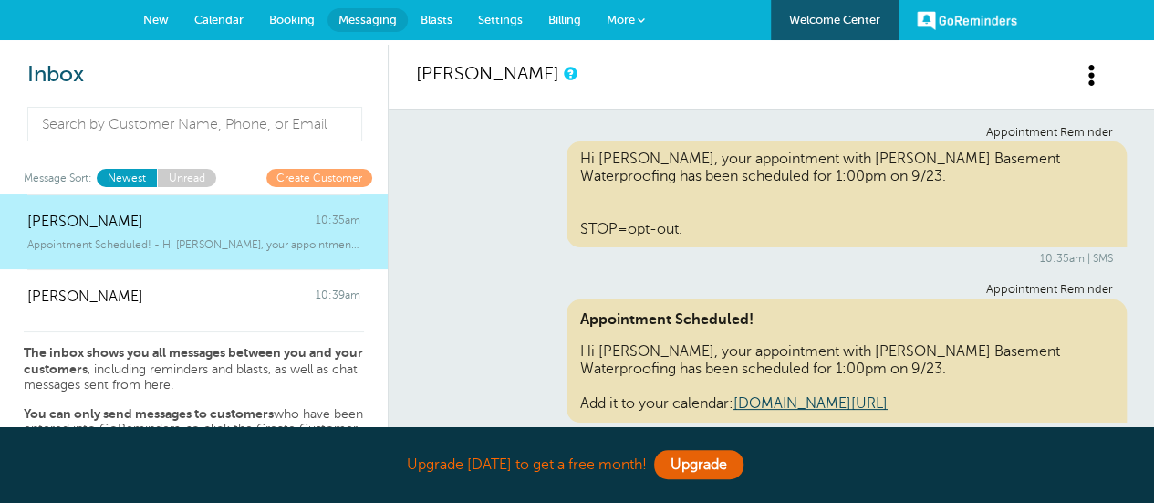
click at [279, 26] on span "Booking" at bounding box center [292, 20] width 46 height 14
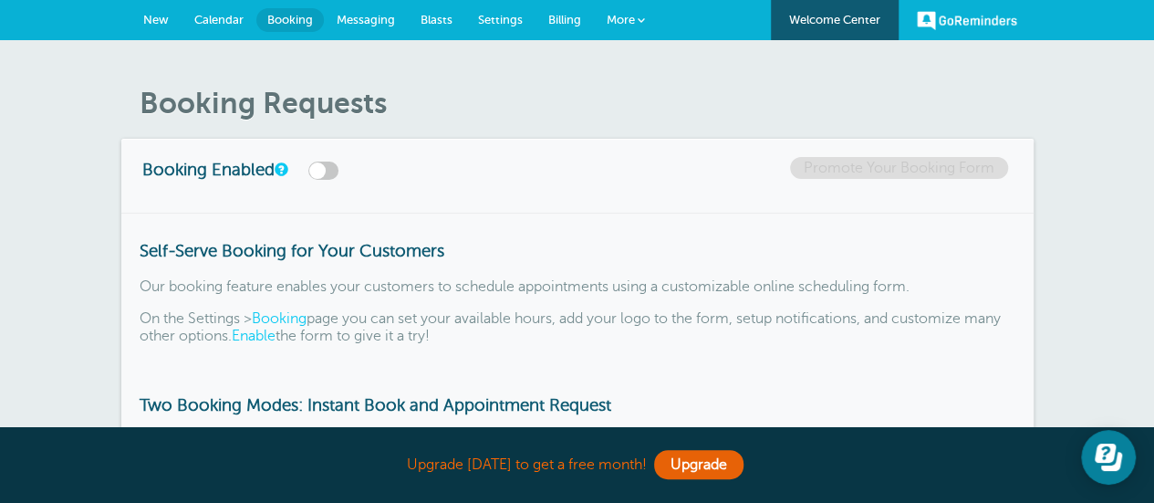
click at [236, 21] on span "Calendar" at bounding box center [218, 20] width 49 height 14
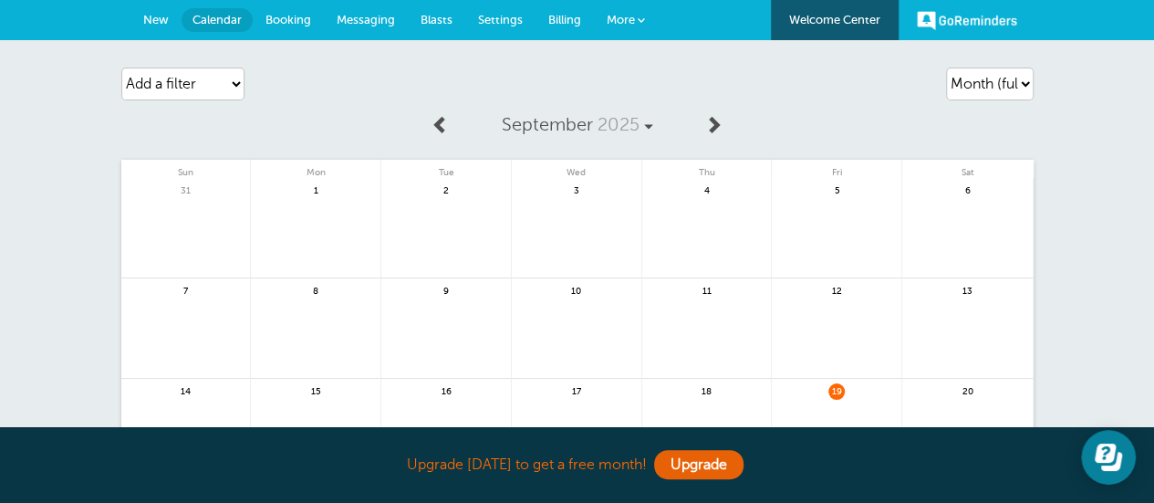
click at [154, 23] on span "New" at bounding box center [156, 20] width 26 height 14
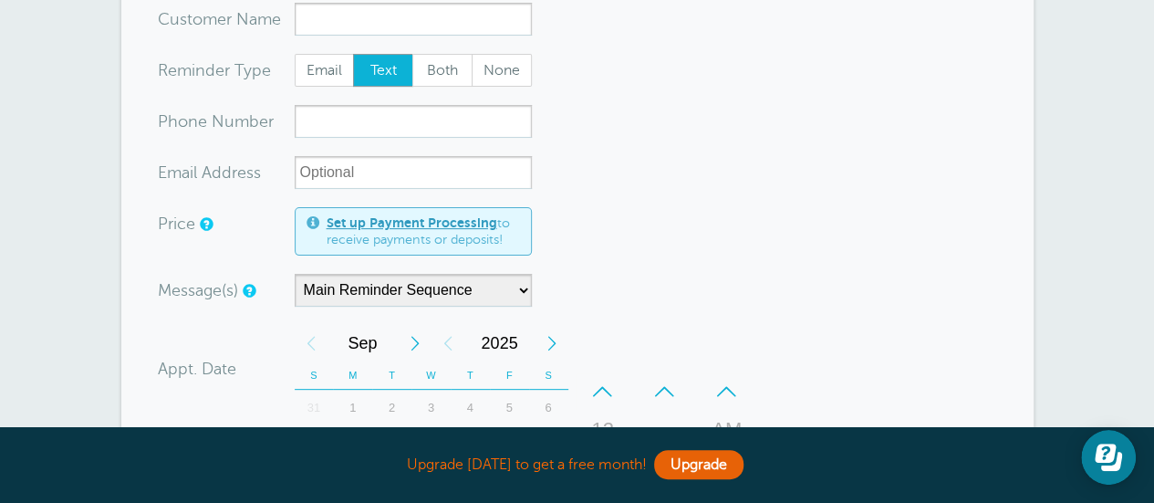
scroll to position [173, 0]
click at [494, 286] on select "Main Reminder Sequence" at bounding box center [413, 289] width 237 height 33
click at [295, 273] on select "Main Reminder Sequence" at bounding box center [413, 289] width 237 height 33
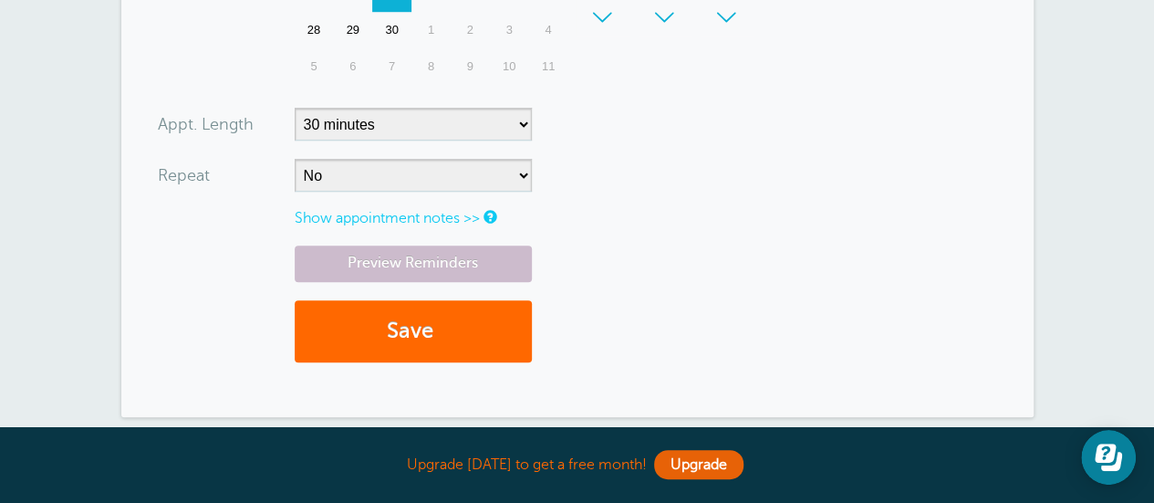
scroll to position [698, 0]
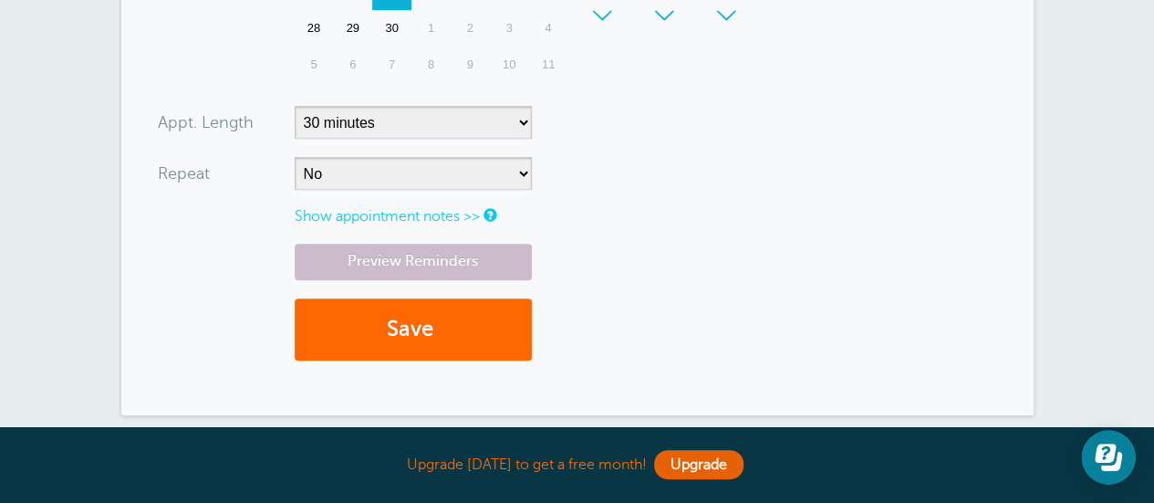
click at [462, 213] on link "Show appointment notes >>" at bounding box center [387, 216] width 185 height 16
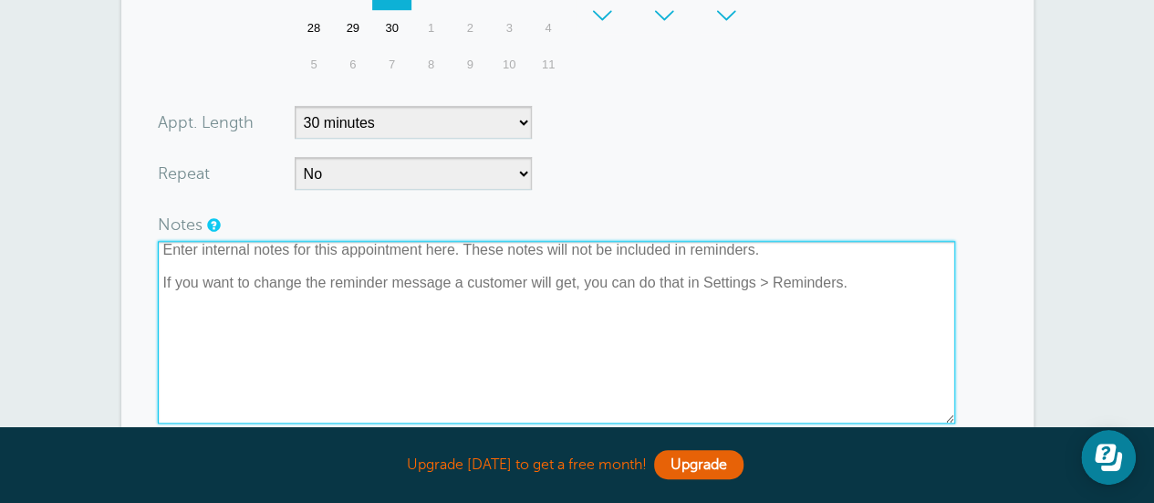
click at [295, 260] on textarea at bounding box center [556, 332] width 797 height 182
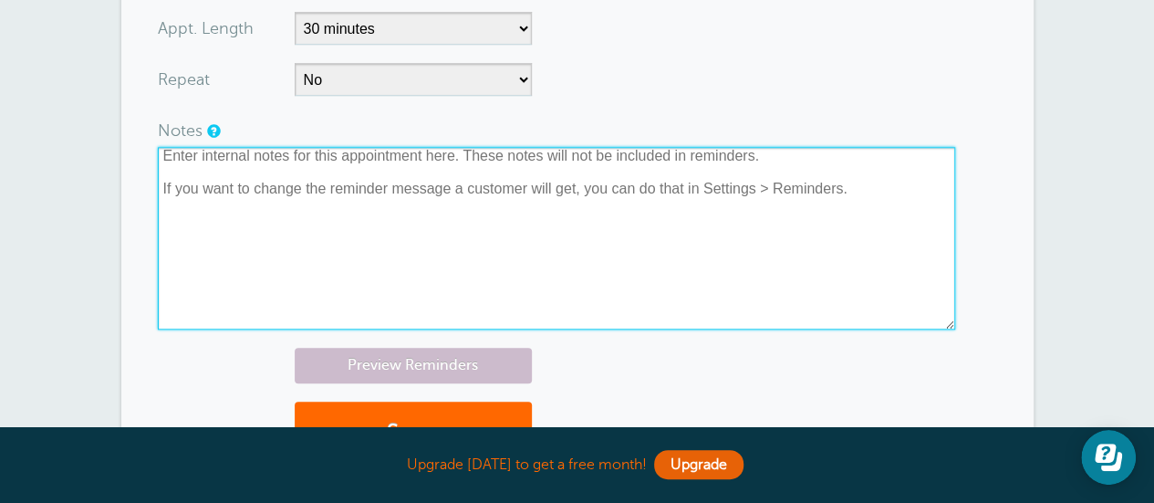
scroll to position [793, 0]
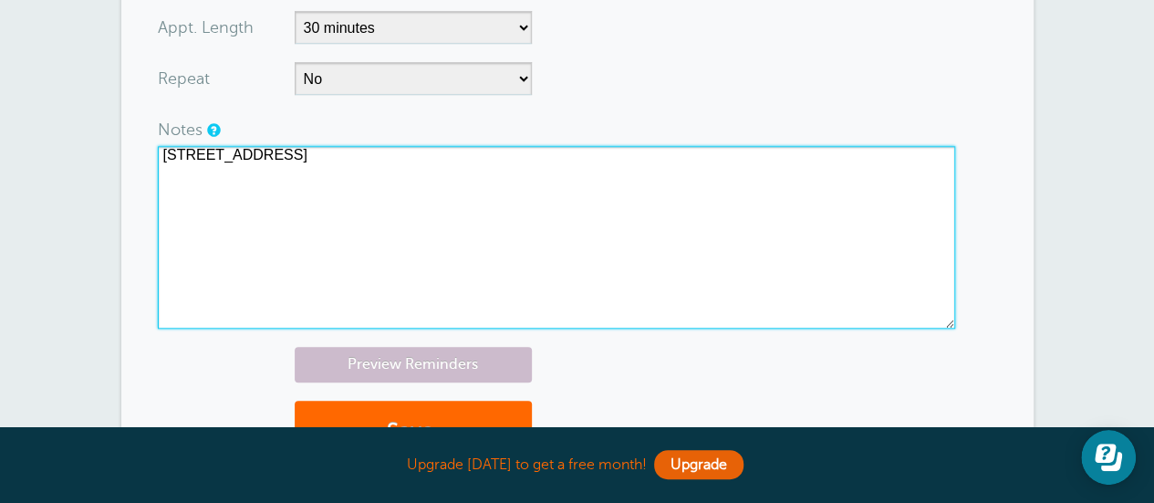
type textarea "[STREET_ADDRESS]"
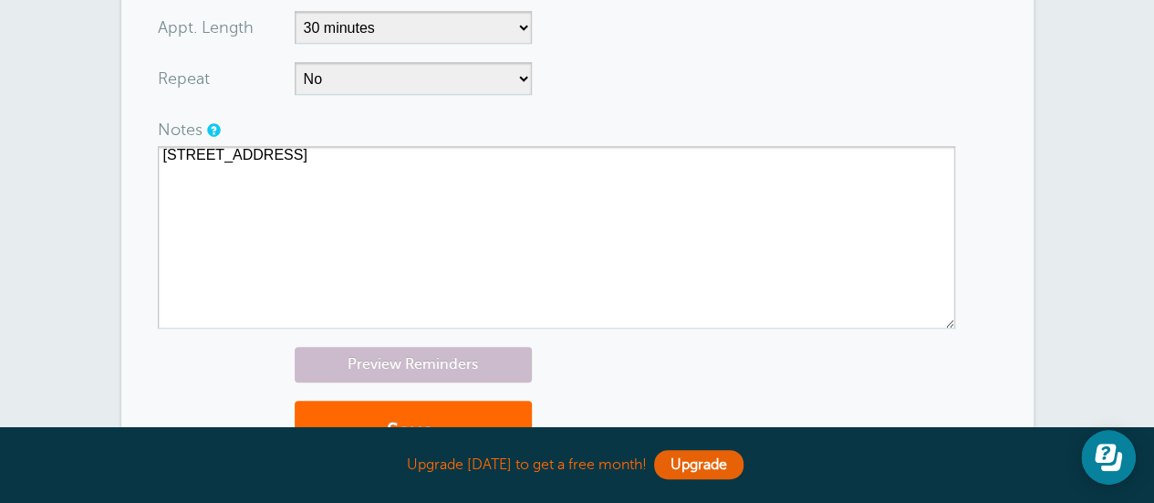
click at [651, 381] on div "Preview Reminders Save" at bounding box center [577, 414] width 839 height 135
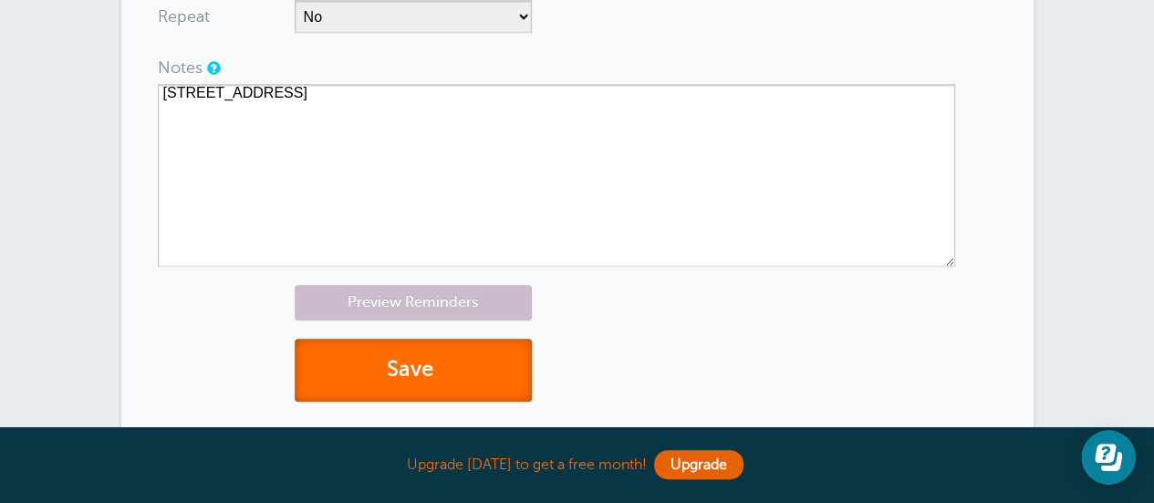
click at [383, 359] on button "Save" at bounding box center [413, 369] width 237 height 63
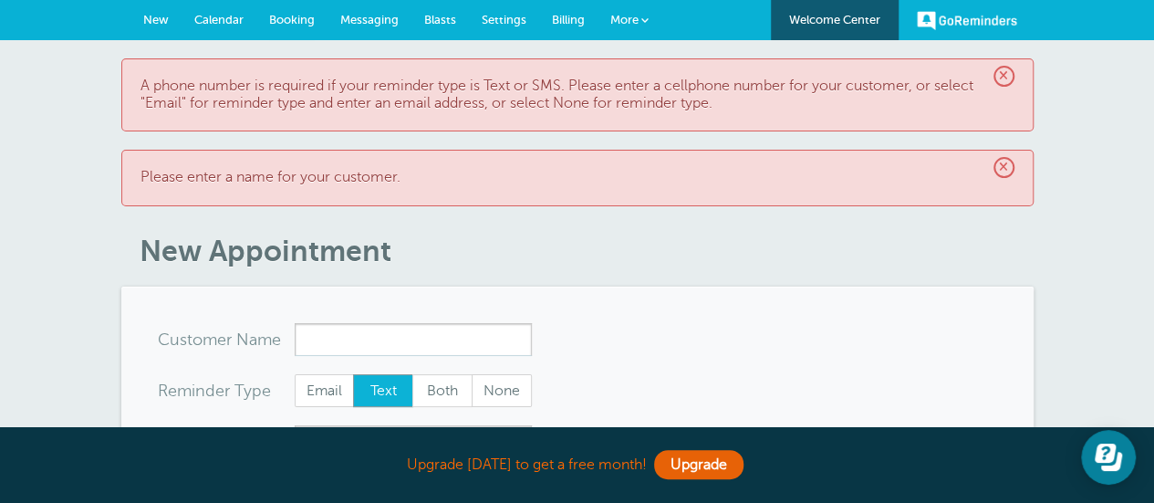
click at [378, 340] on input "x-no-autofill" at bounding box center [413, 339] width 237 height 33
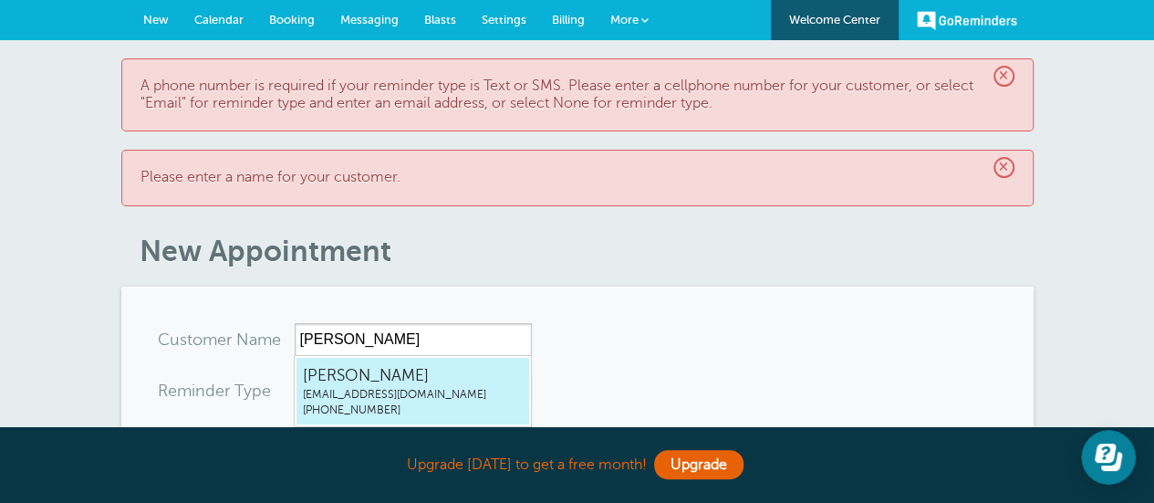
click at [383, 395] on span "[EMAIL_ADDRESS][DOMAIN_NAME]" at bounding box center [413, 395] width 220 height 16
type input "[EMAIL_ADDRESS]"
type input "[PERSON_NAME]"
radio input "false"
radio input "true"
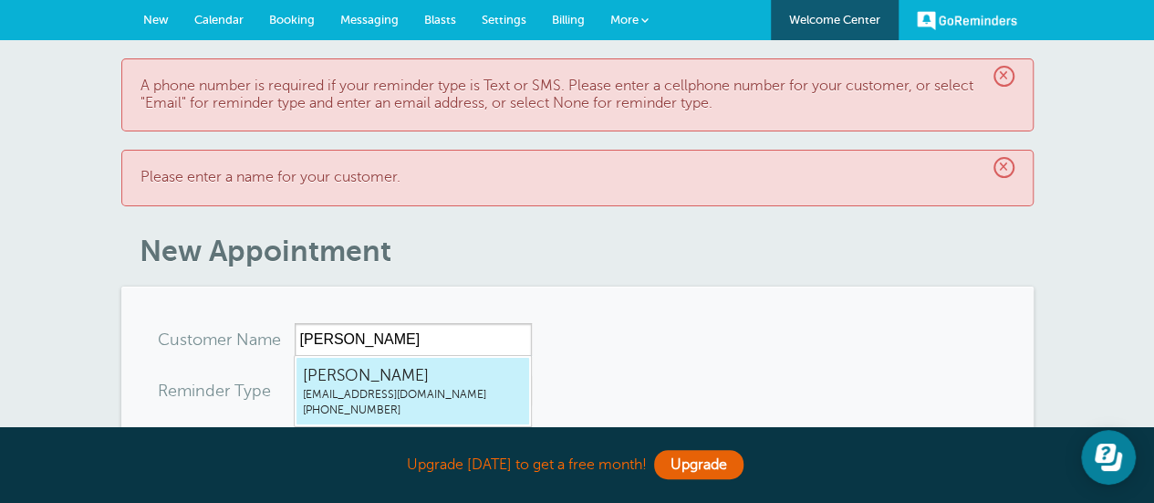
type input "(902) 403-0766"
type input "agodsoe15@gmail.com"
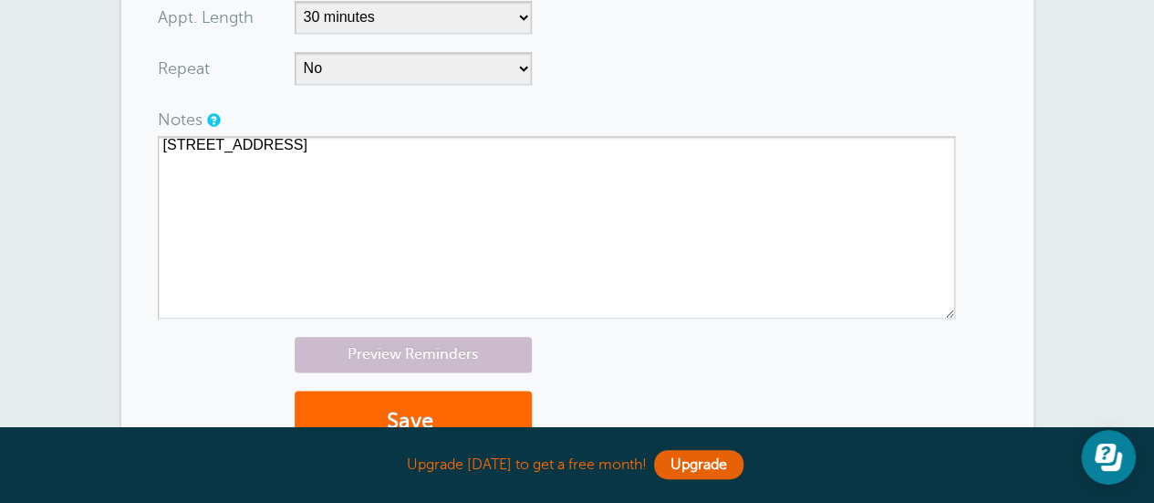
scroll to position [1070, 0]
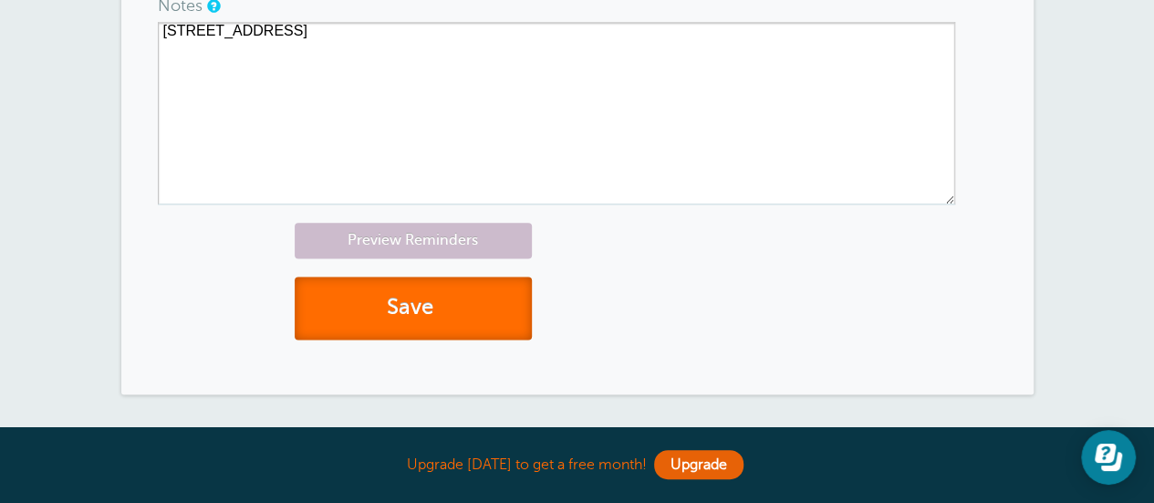
click at [465, 297] on button "Save" at bounding box center [413, 307] width 237 height 63
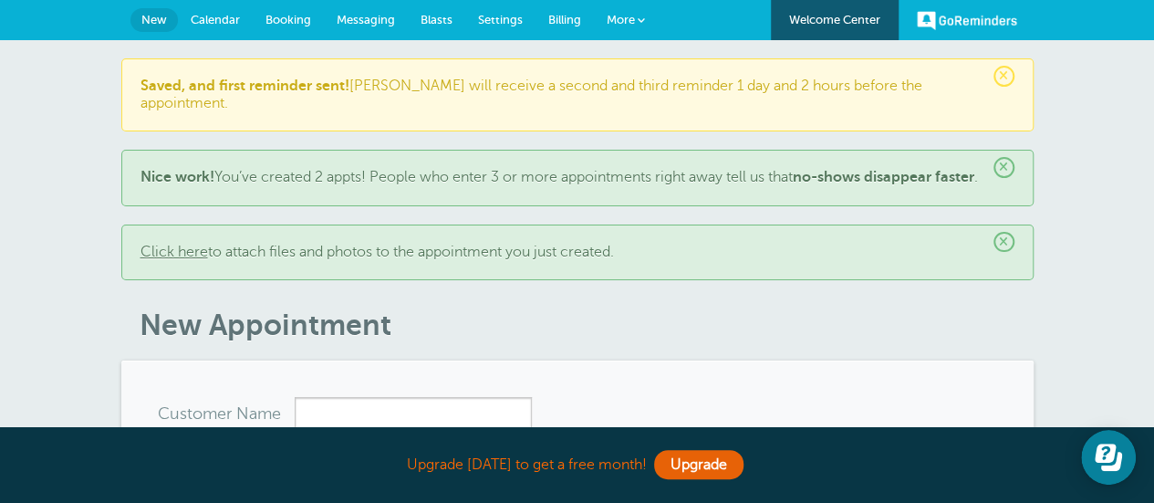
click at [210, 26] on span "Calendar" at bounding box center [215, 20] width 49 height 14
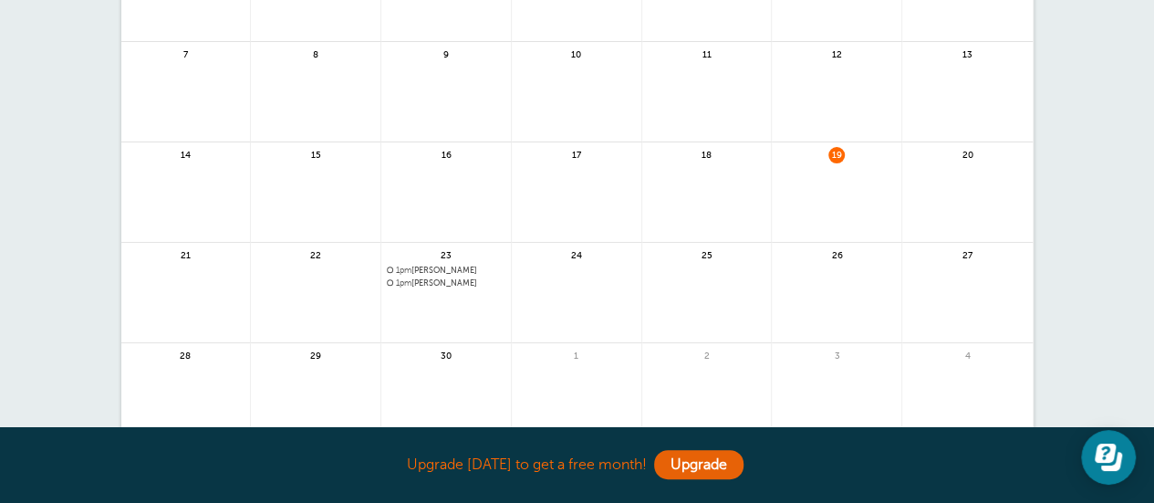
scroll to position [255, 0]
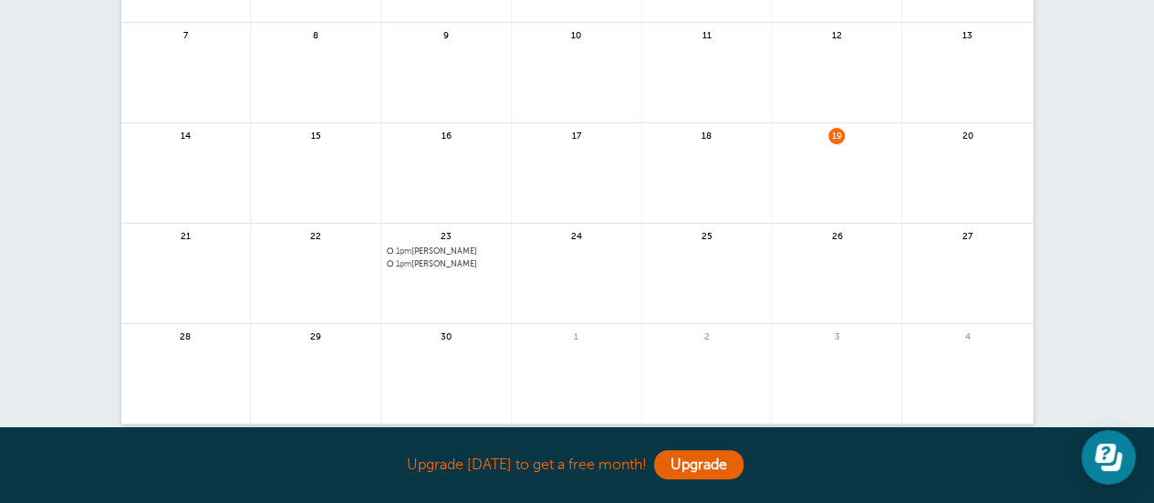
click at [451, 265] on span "1pm [PERSON_NAME]" at bounding box center [446, 264] width 119 height 10
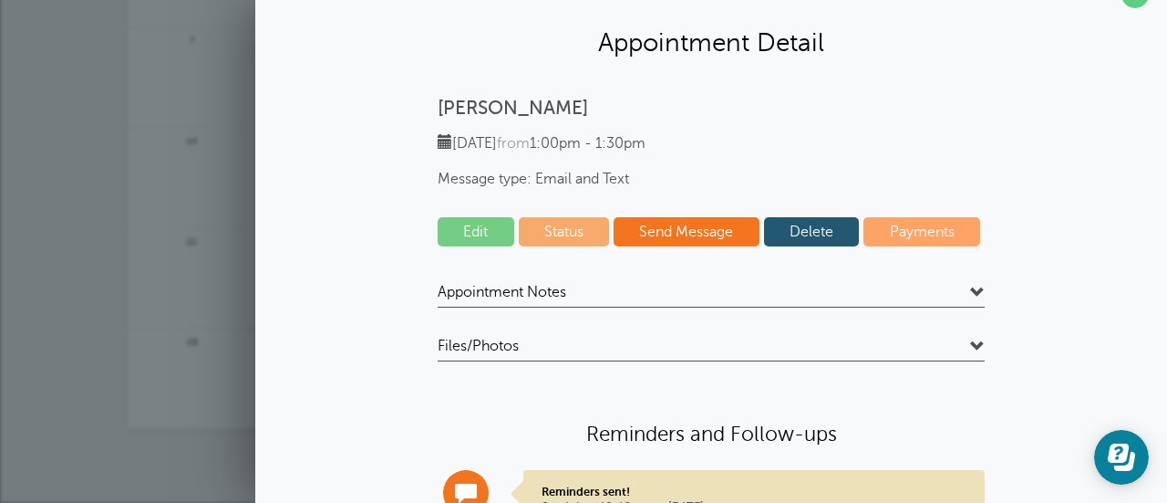
scroll to position [27, 0]
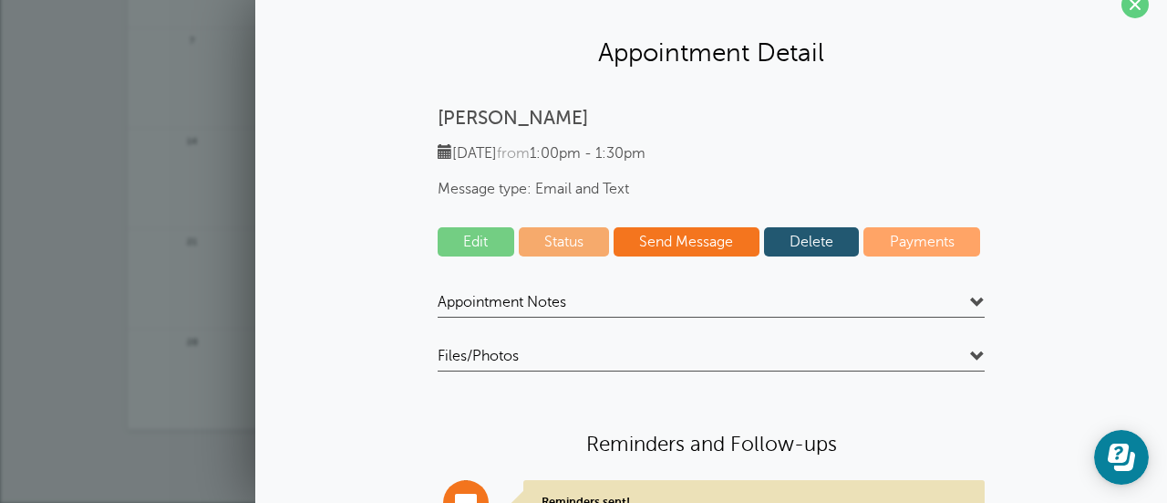
click at [808, 247] on link "Delete" at bounding box center [812, 241] width 96 height 29
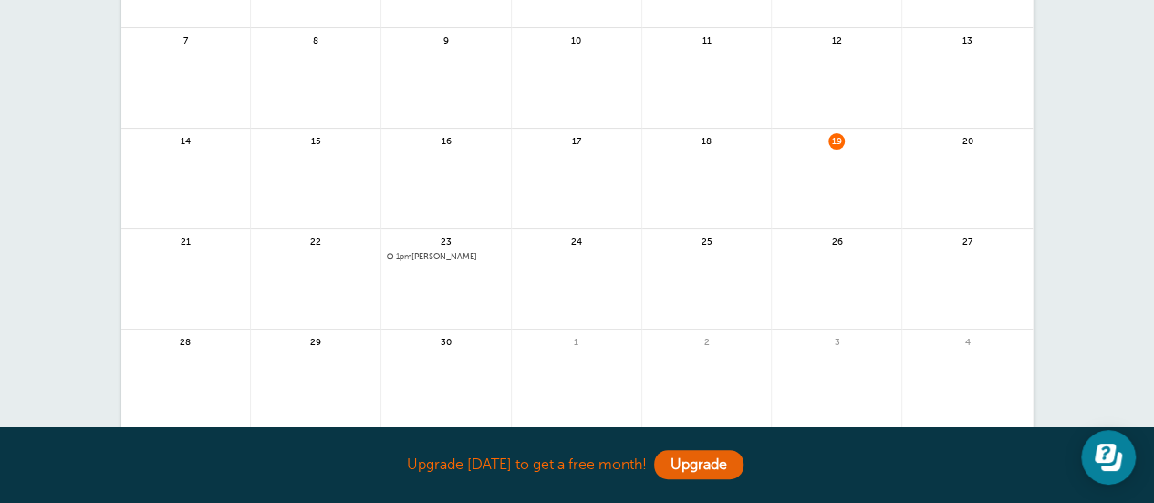
click at [445, 254] on span "1pm [PERSON_NAME]" at bounding box center [446, 257] width 119 height 10
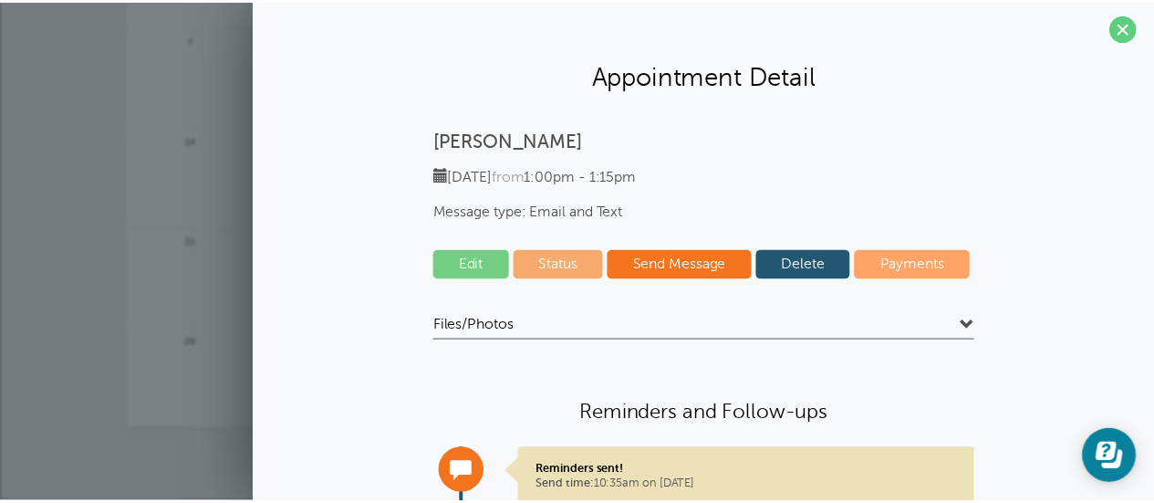
scroll to position [0, 0]
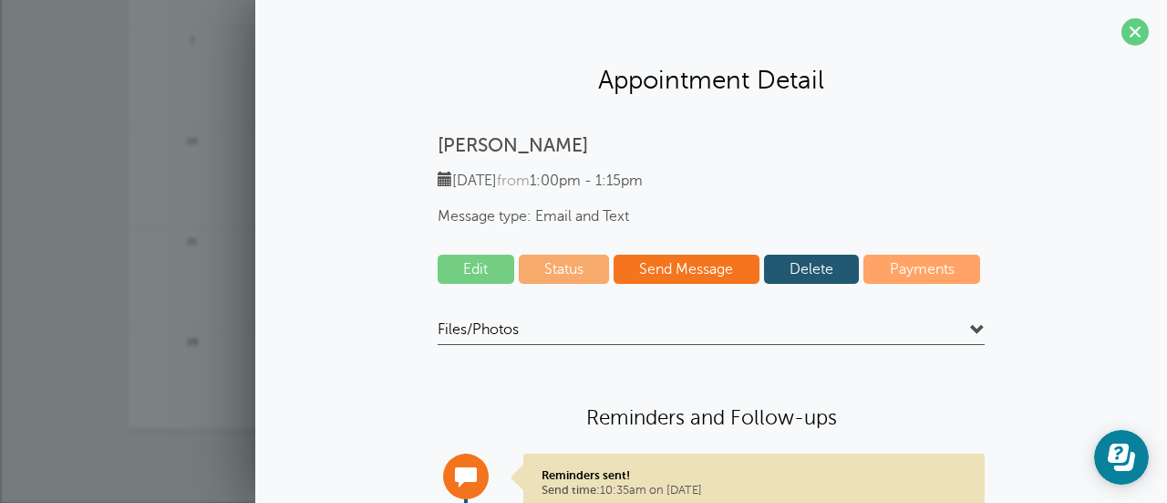
click at [823, 271] on link "Delete" at bounding box center [812, 268] width 96 height 29
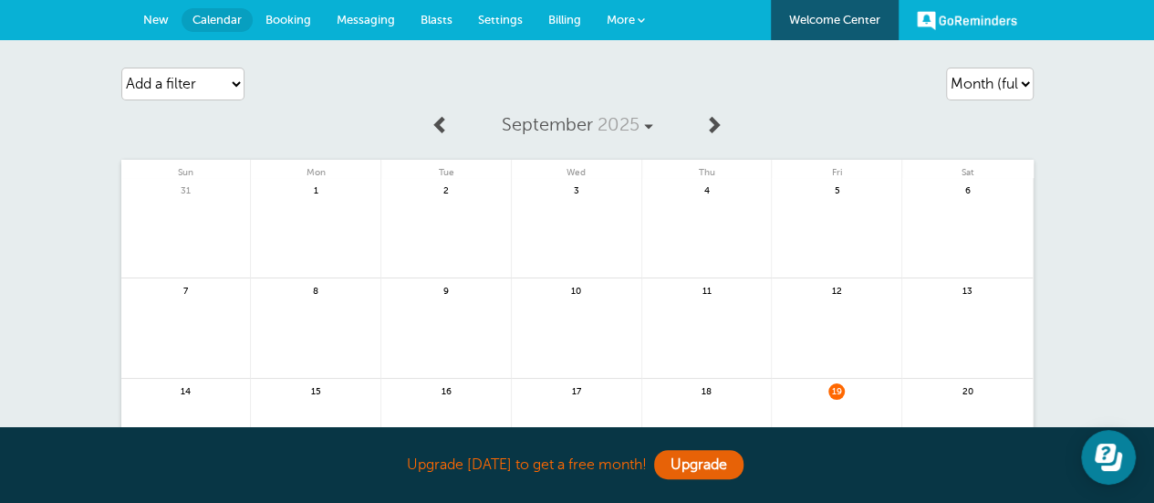
click at [152, 17] on span "New" at bounding box center [156, 20] width 26 height 14
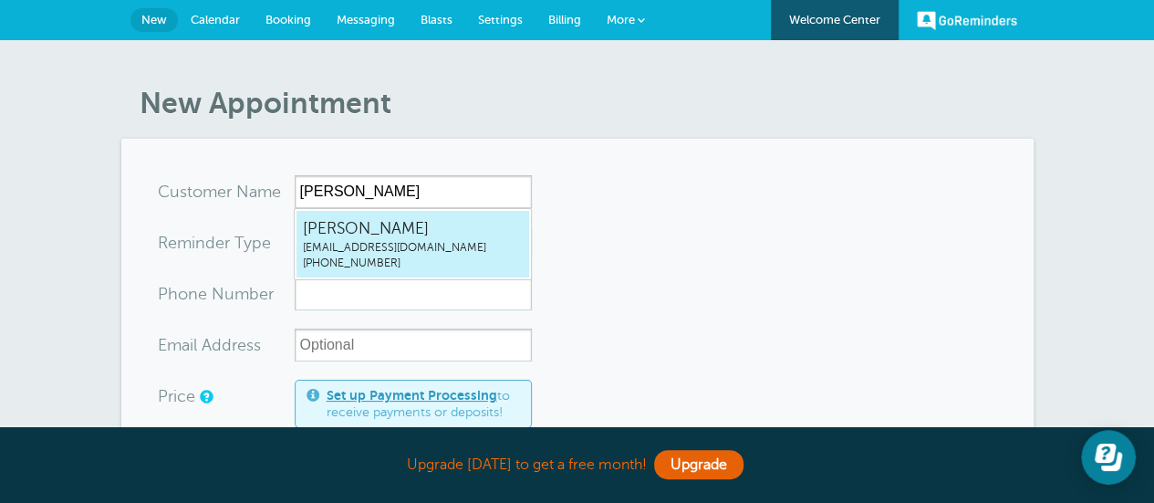
click at [399, 230] on span "[PERSON_NAME]" at bounding box center [413, 228] width 220 height 23
type input "[EMAIL_ADDRESS]"
type input "[PERSON_NAME]"
radio input "false"
radio input "true"
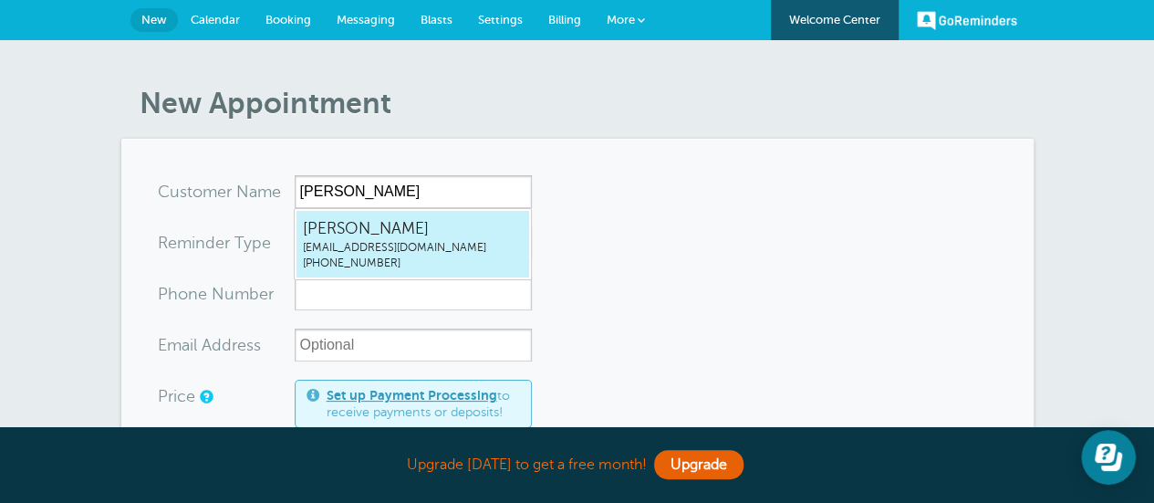
type input "[PHONE_NUMBER]"
type input "agodsoe15@gmail.com"
